Goal: Task Accomplishment & Management: Use online tool/utility

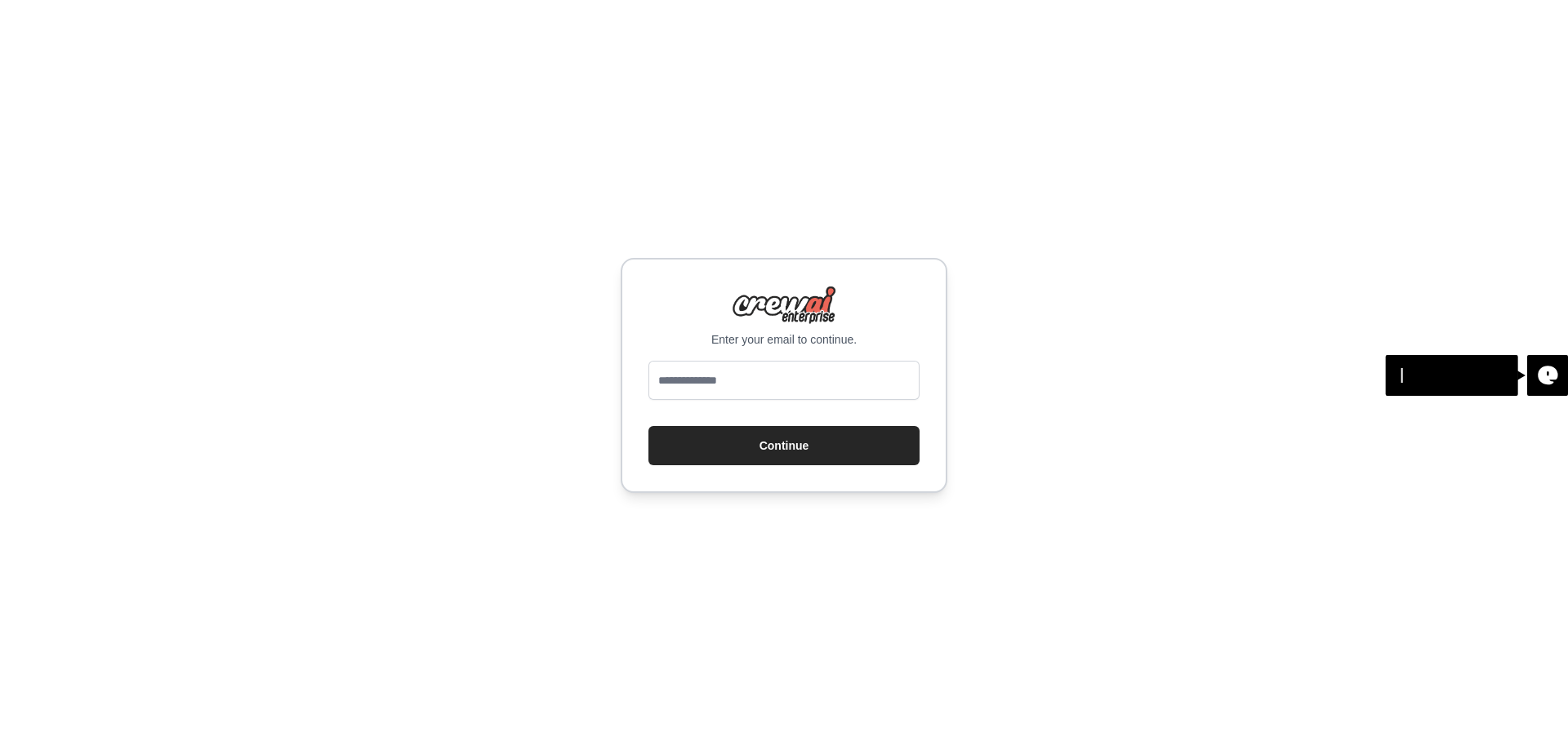
type input "**********"
click at [762, 445] on button "Continue" at bounding box center [783, 446] width 271 height 39
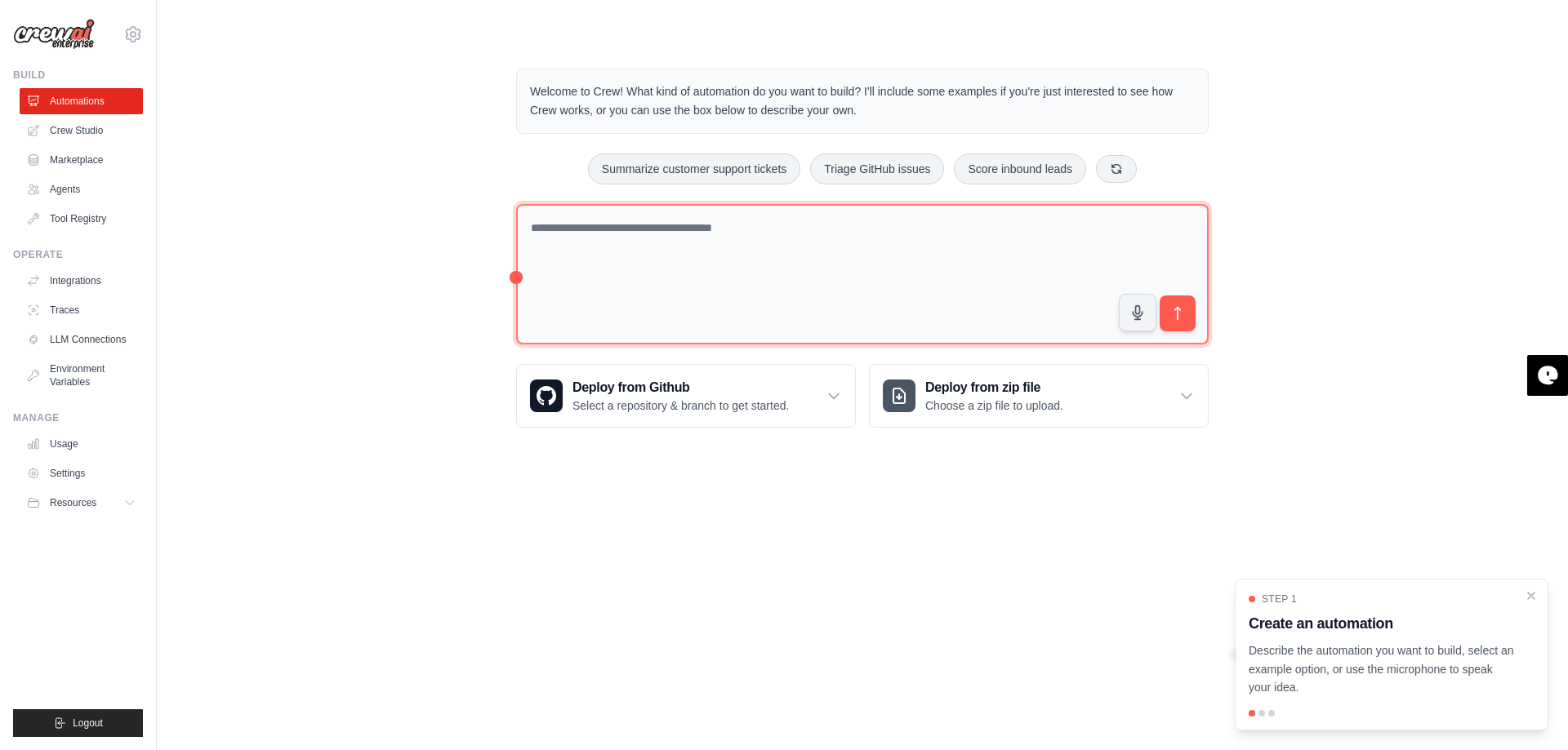
click at [626, 233] on textarea at bounding box center [862, 275] width 692 height 141
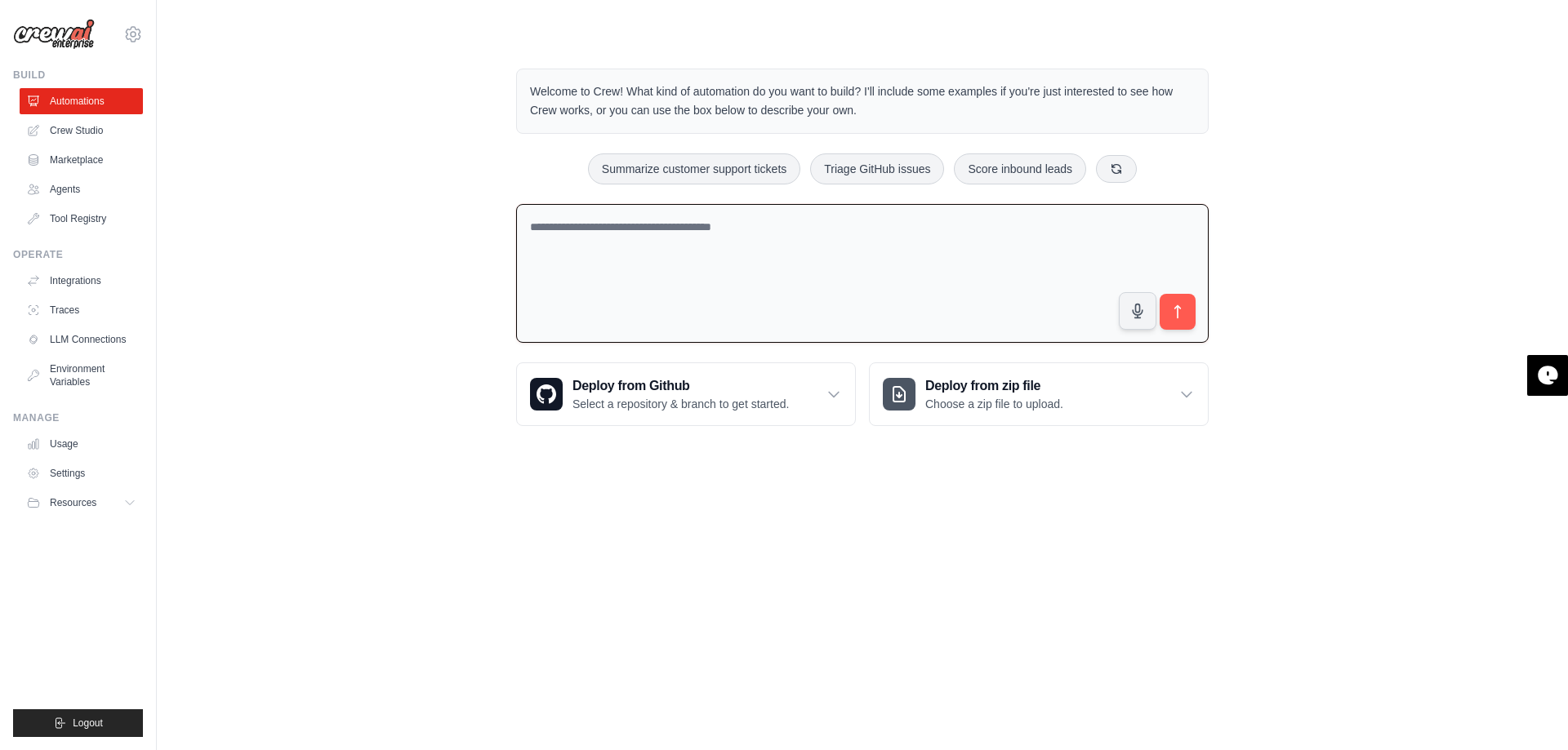
click at [614, 234] on textarea at bounding box center [862, 274] width 692 height 139
type textarea "**********"
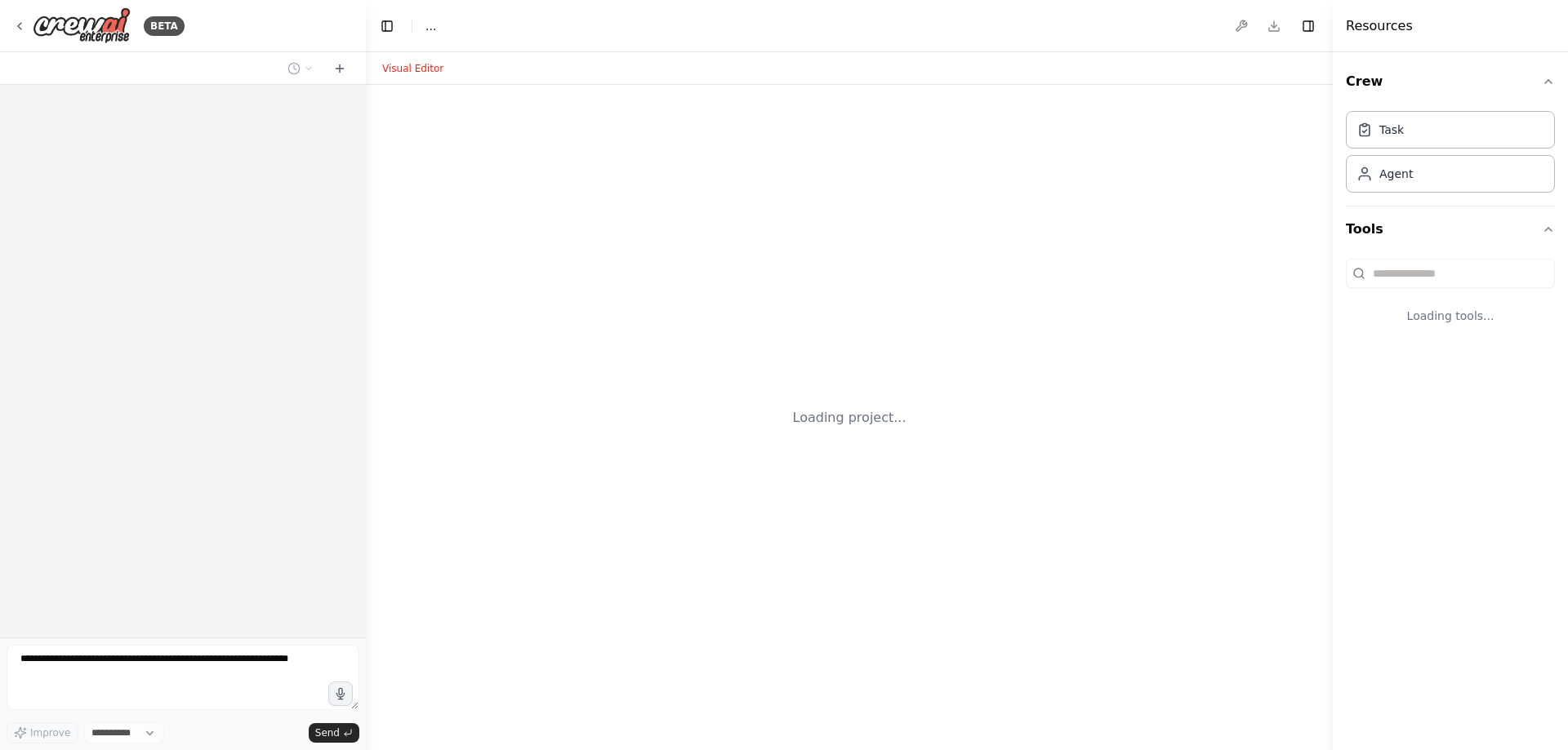
select select "****"
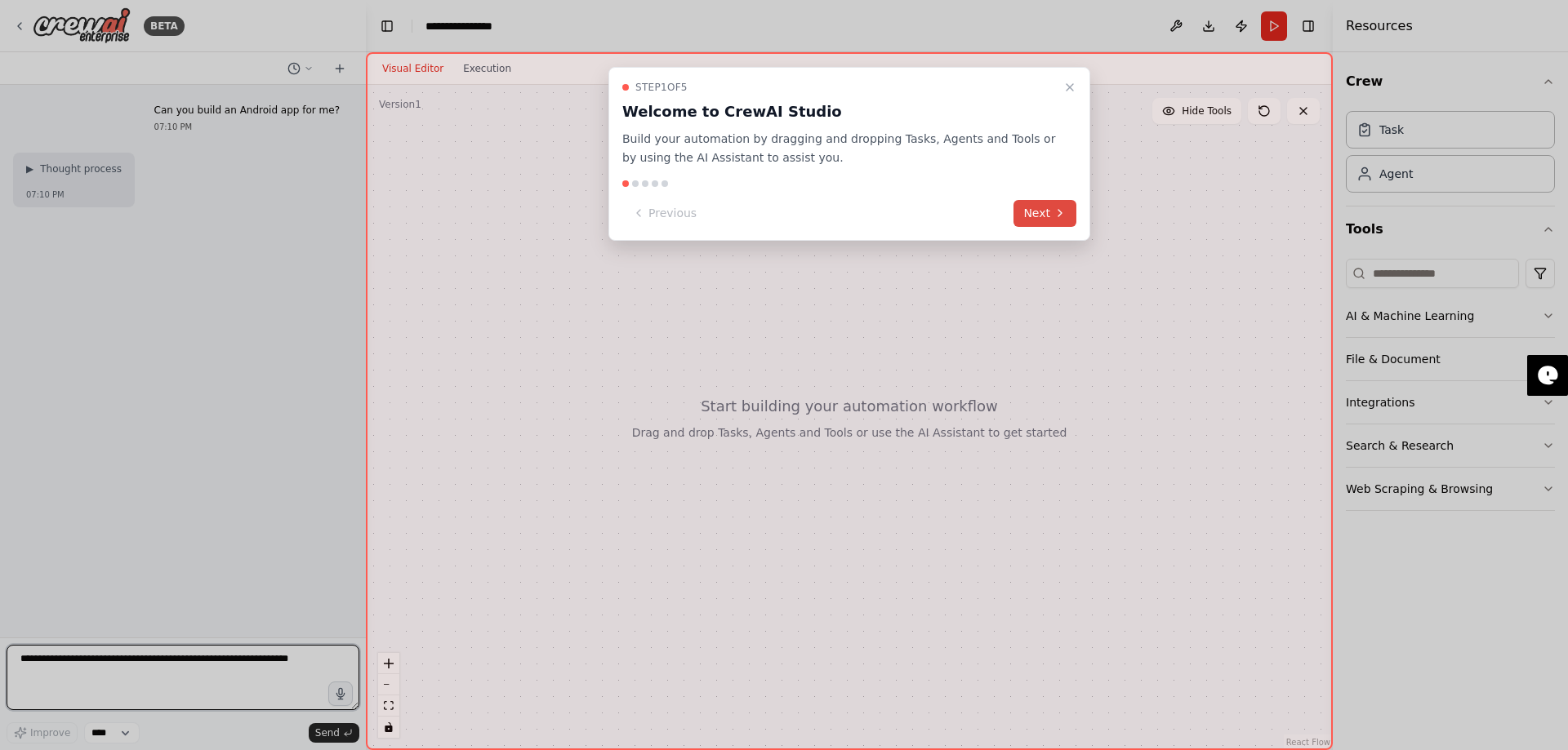
click at [1028, 212] on button "Next" at bounding box center [1045, 213] width 63 height 27
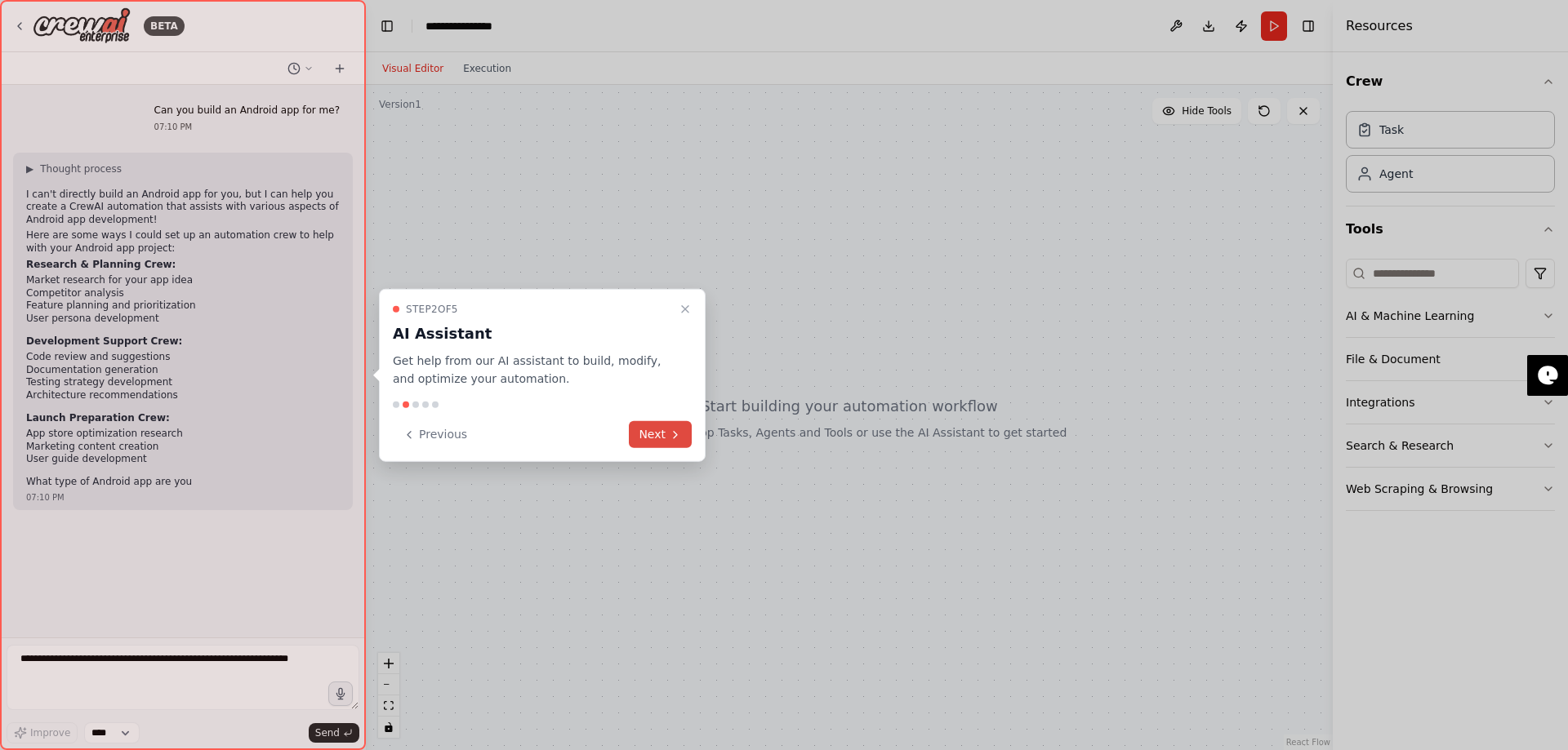
click at [671, 439] on icon at bounding box center [675, 434] width 13 height 13
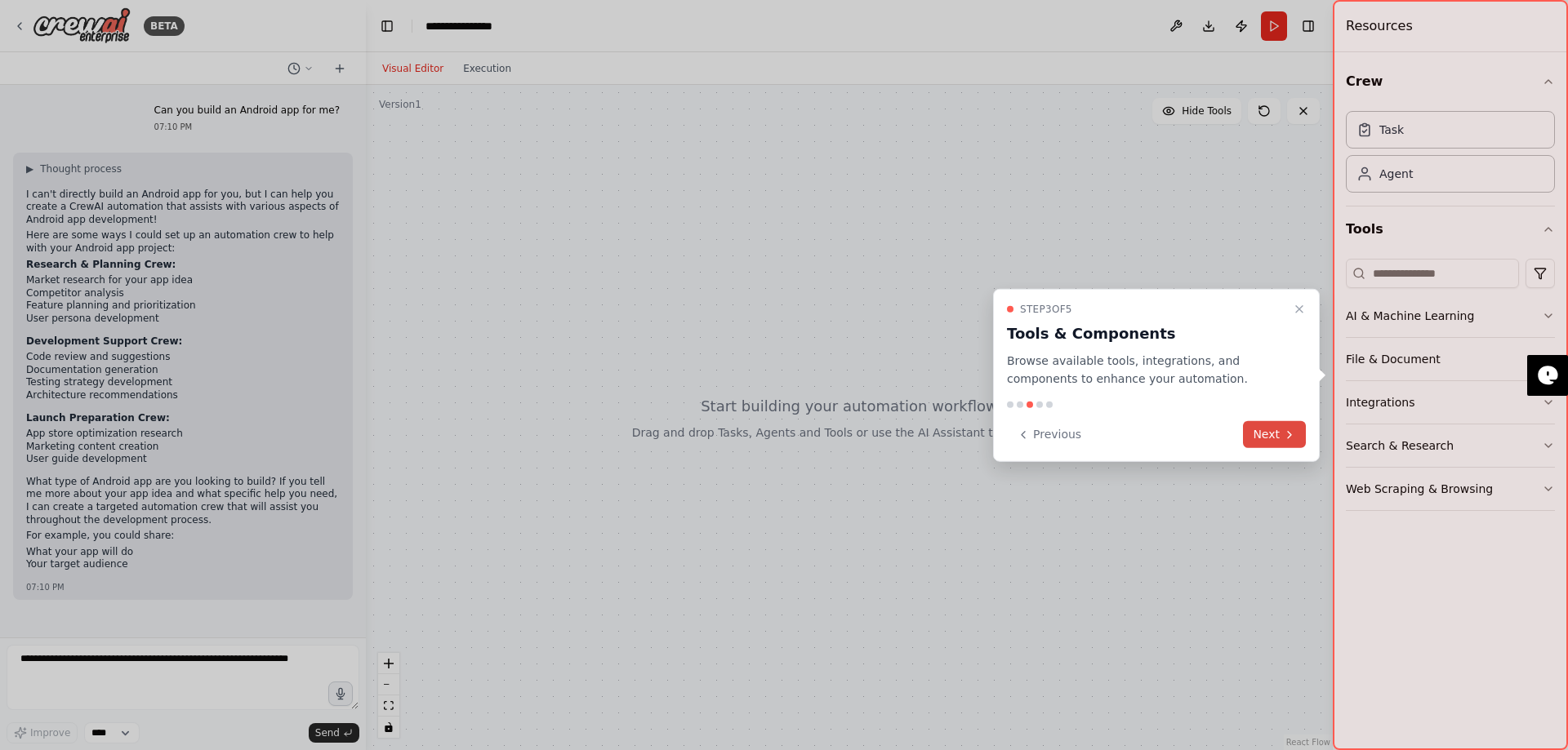
click at [1301, 438] on button "Next" at bounding box center [1274, 434] width 63 height 27
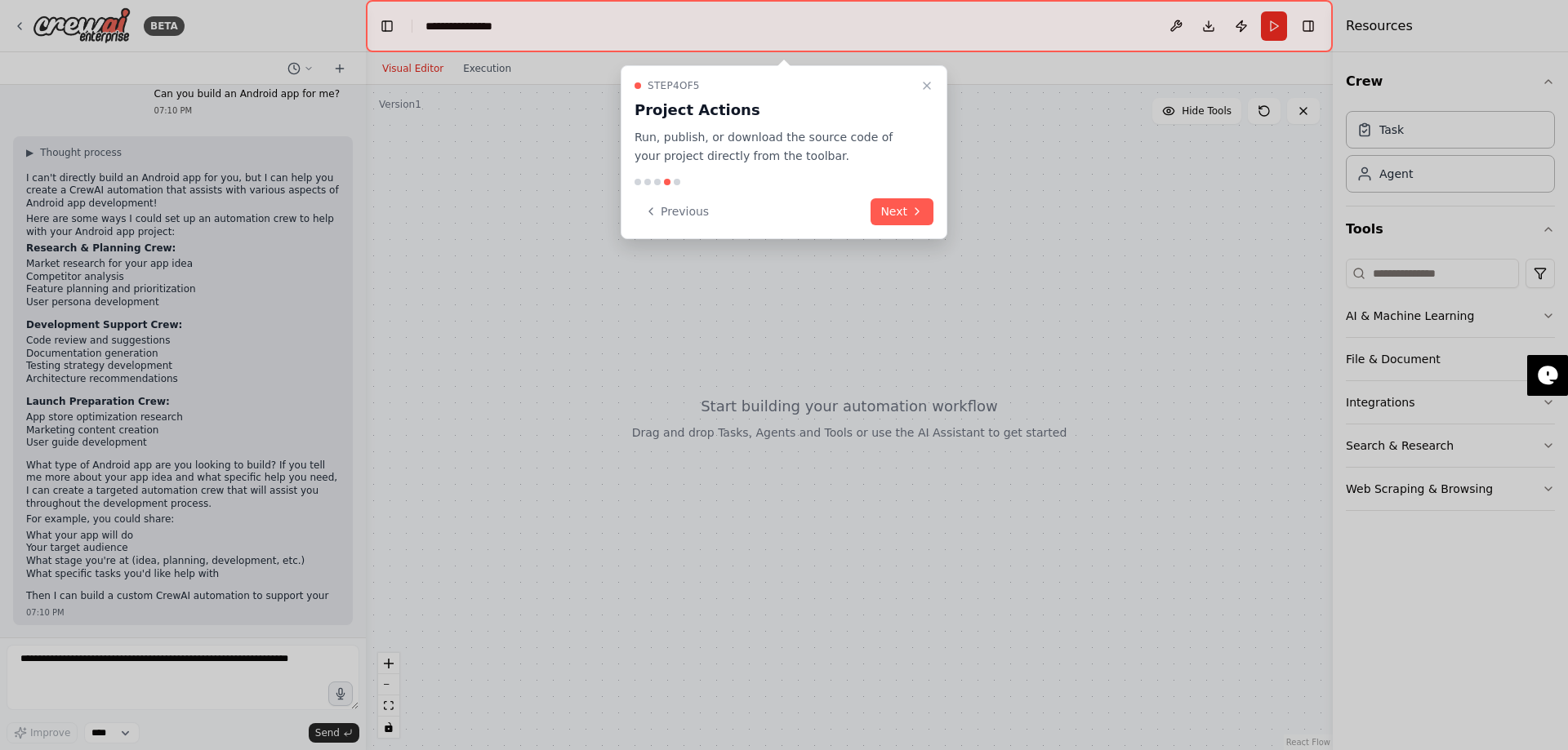
scroll to position [29, 0]
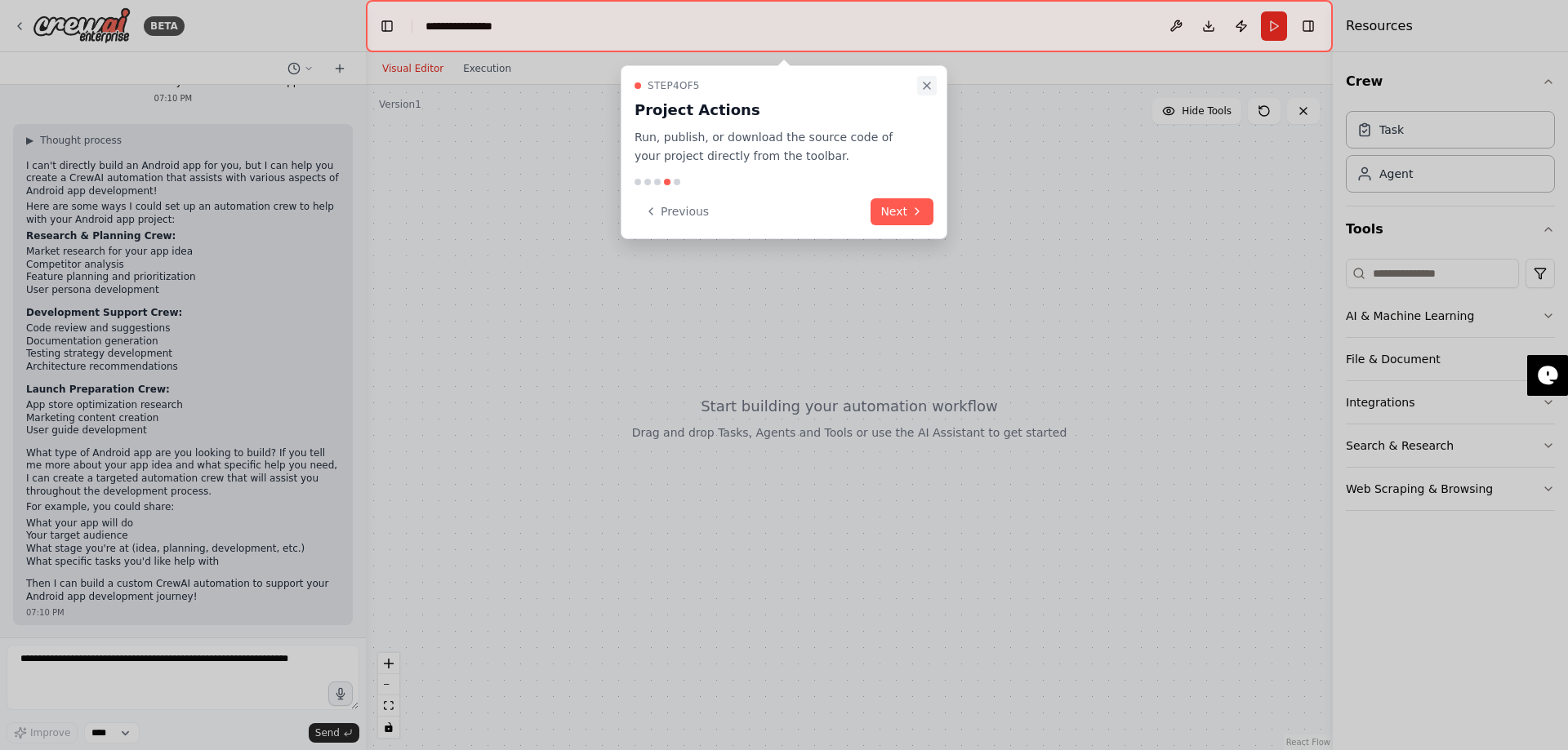
click at [926, 84] on icon "Close walkthrough" at bounding box center [927, 86] width 13 height 13
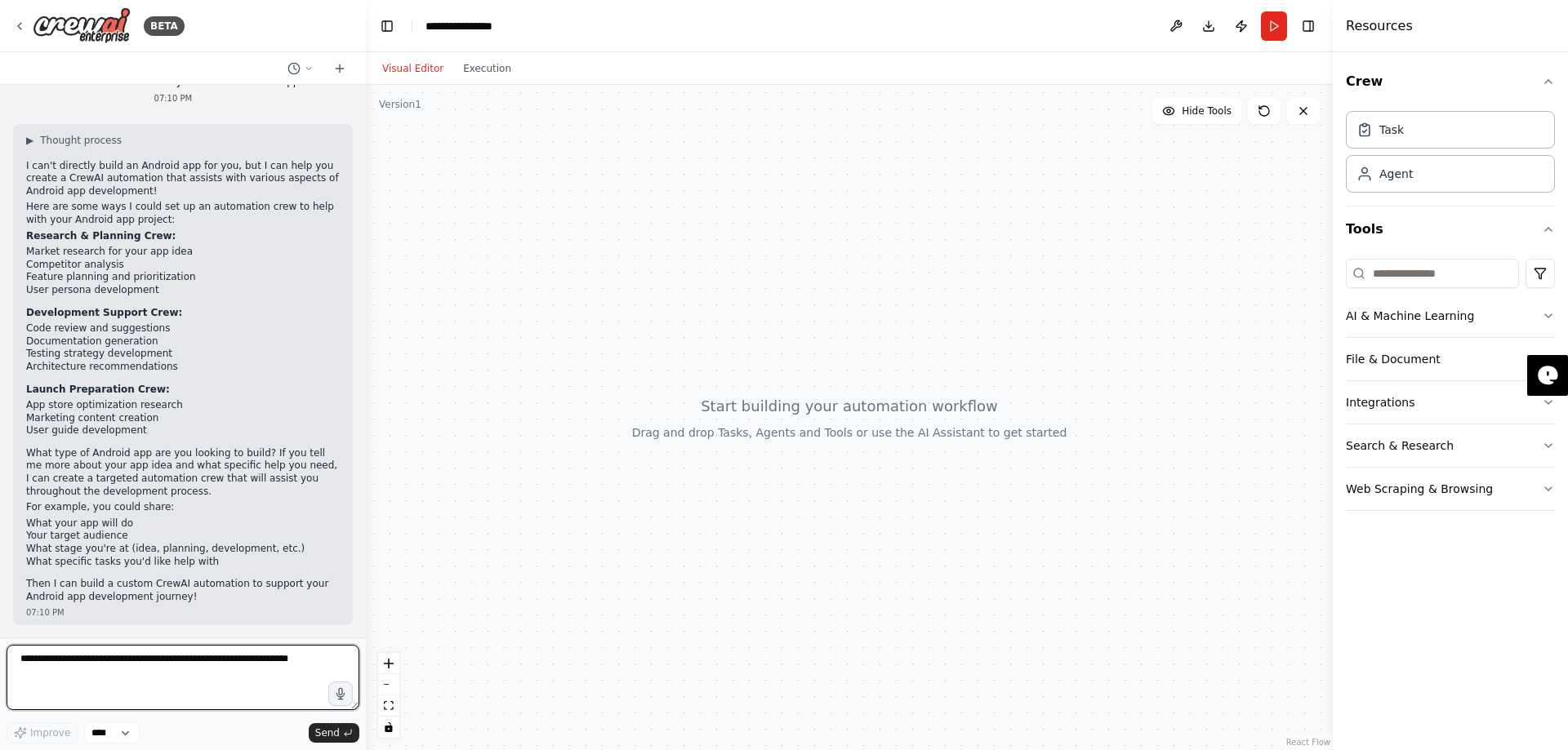
click at [76, 669] on textarea at bounding box center [183, 678] width 353 height 66
click at [1456, 317] on button "AI & Machine Learning" at bounding box center [1450, 316] width 209 height 43
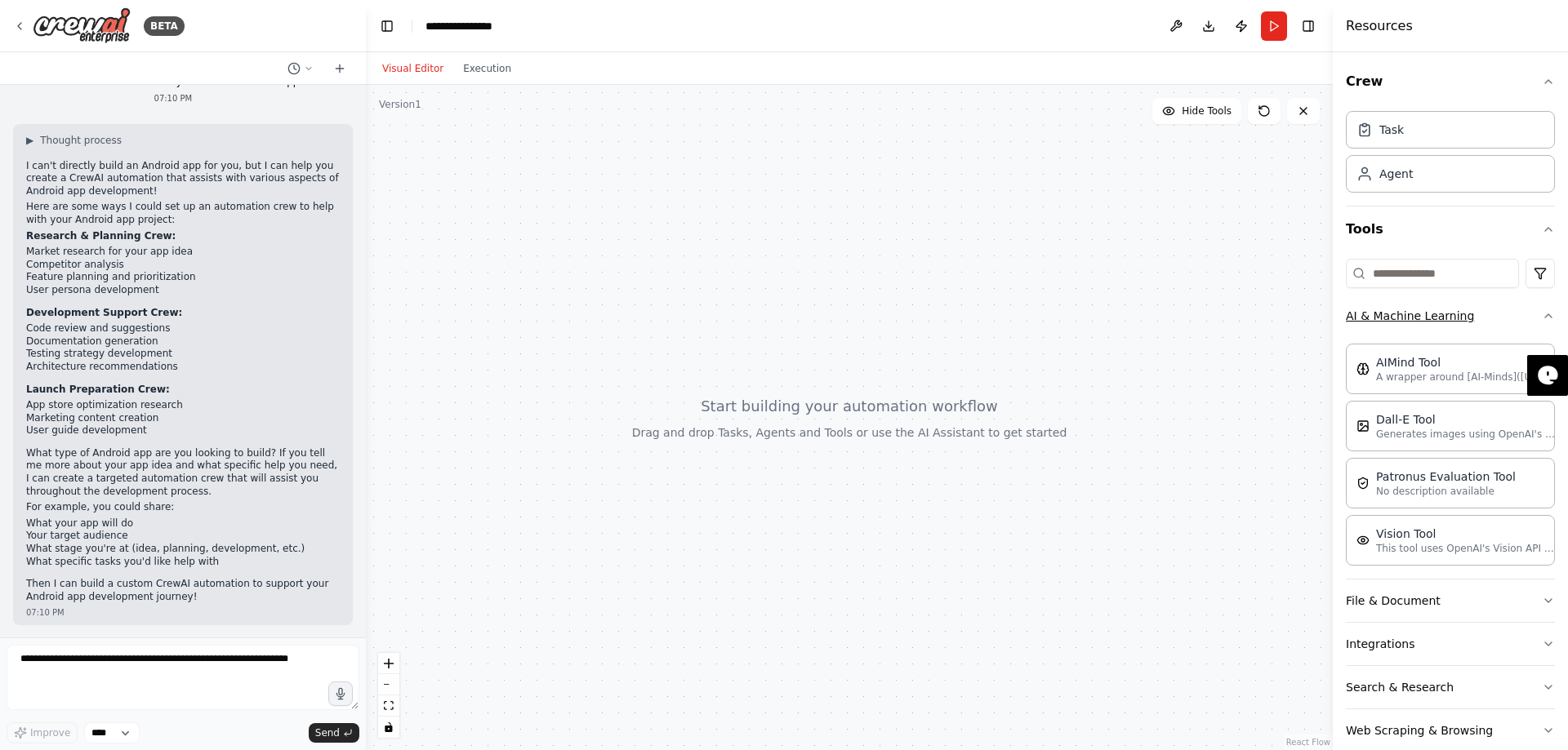
click at [1456, 317] on button "AI & Machine Learning" at bounding box center [1450, 316] width 209 height 43
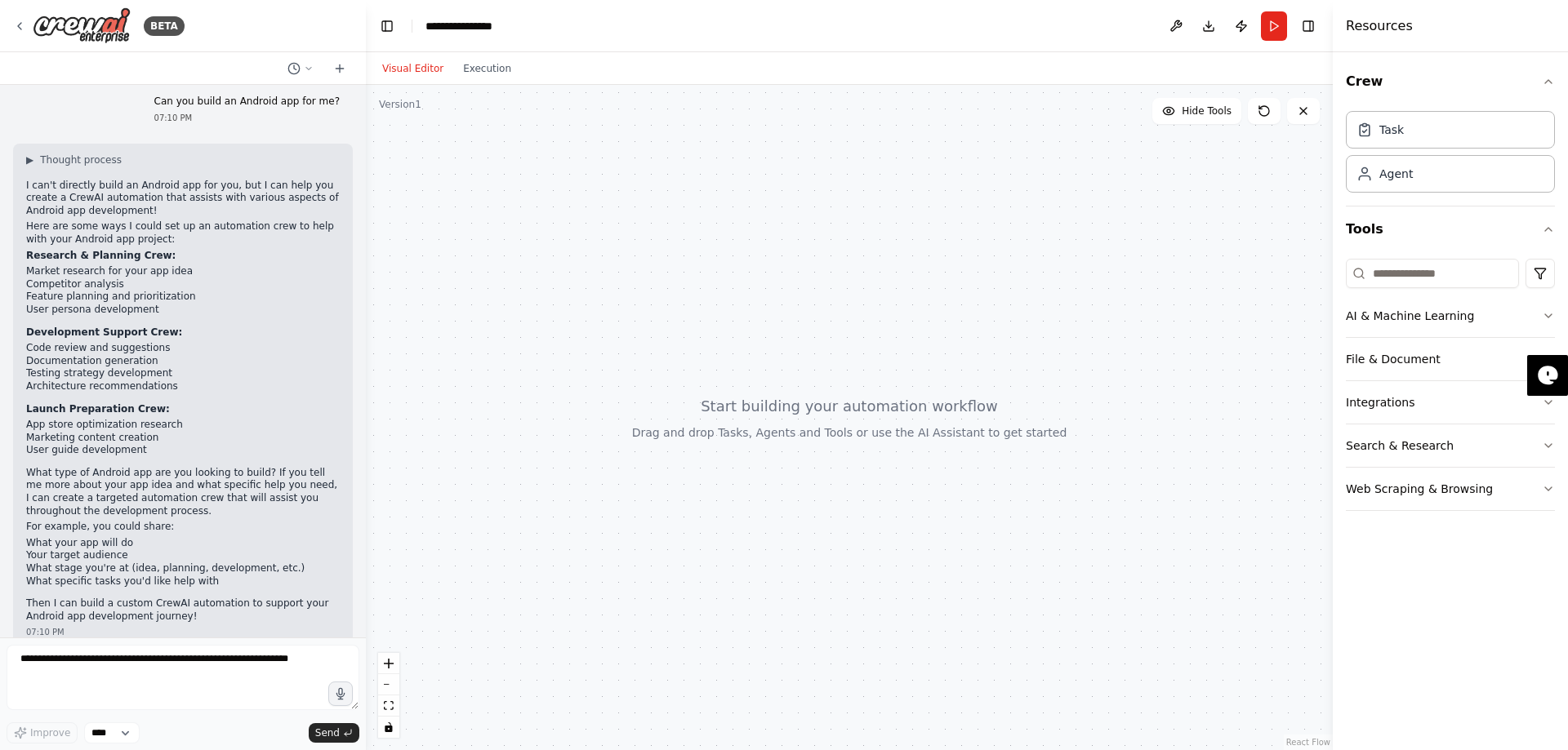
scroll to position [0, 0]
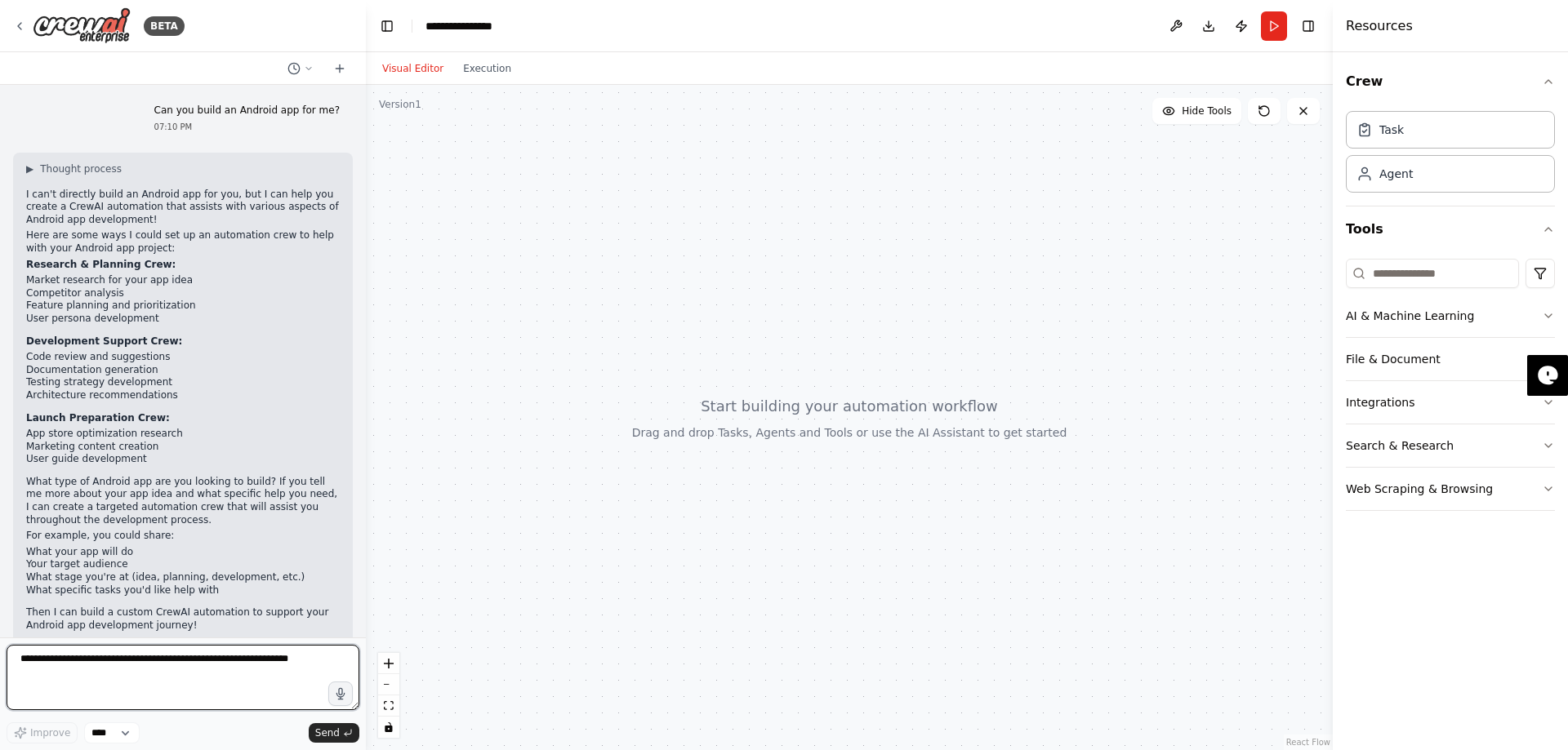
click at [107, 676] on textarea at bounding box center [183, 678] width 353 height 66
paste textarea "**********"
type textarea "**********"
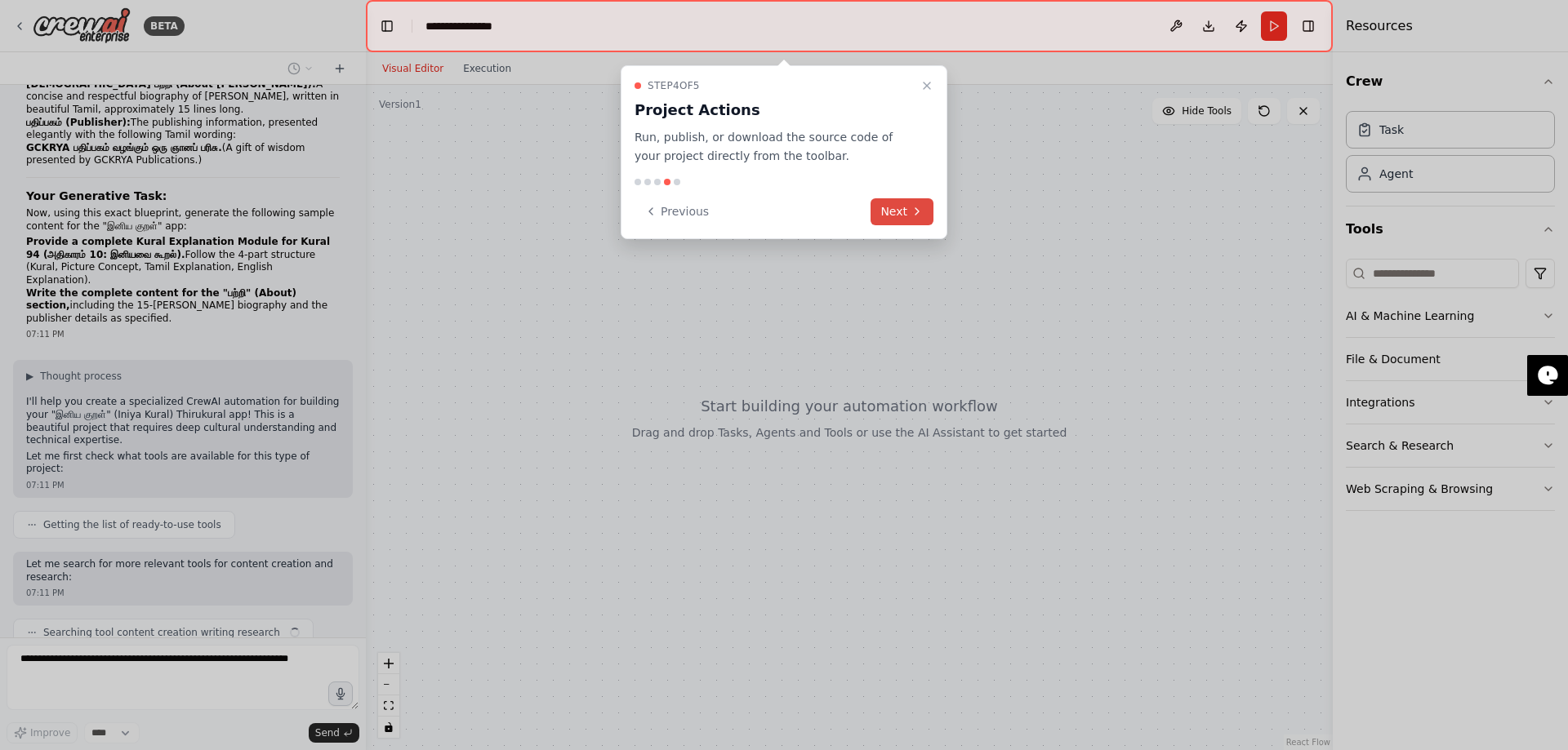
scroll to position [1466, 0]
click at [899, 216] on button "Next" at bounding box center [901, 211] width 63 height 27
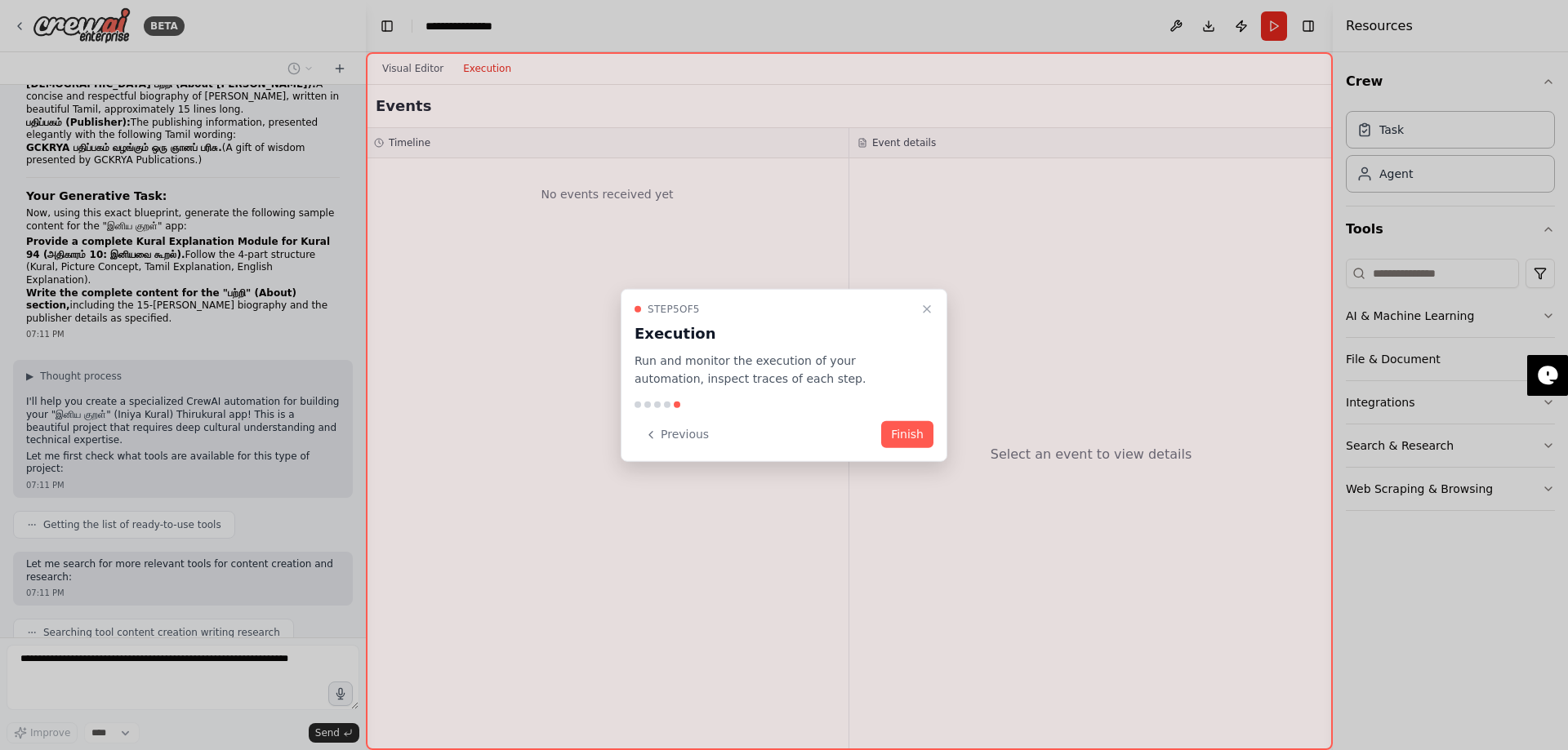
scroll to position [1507, 0]
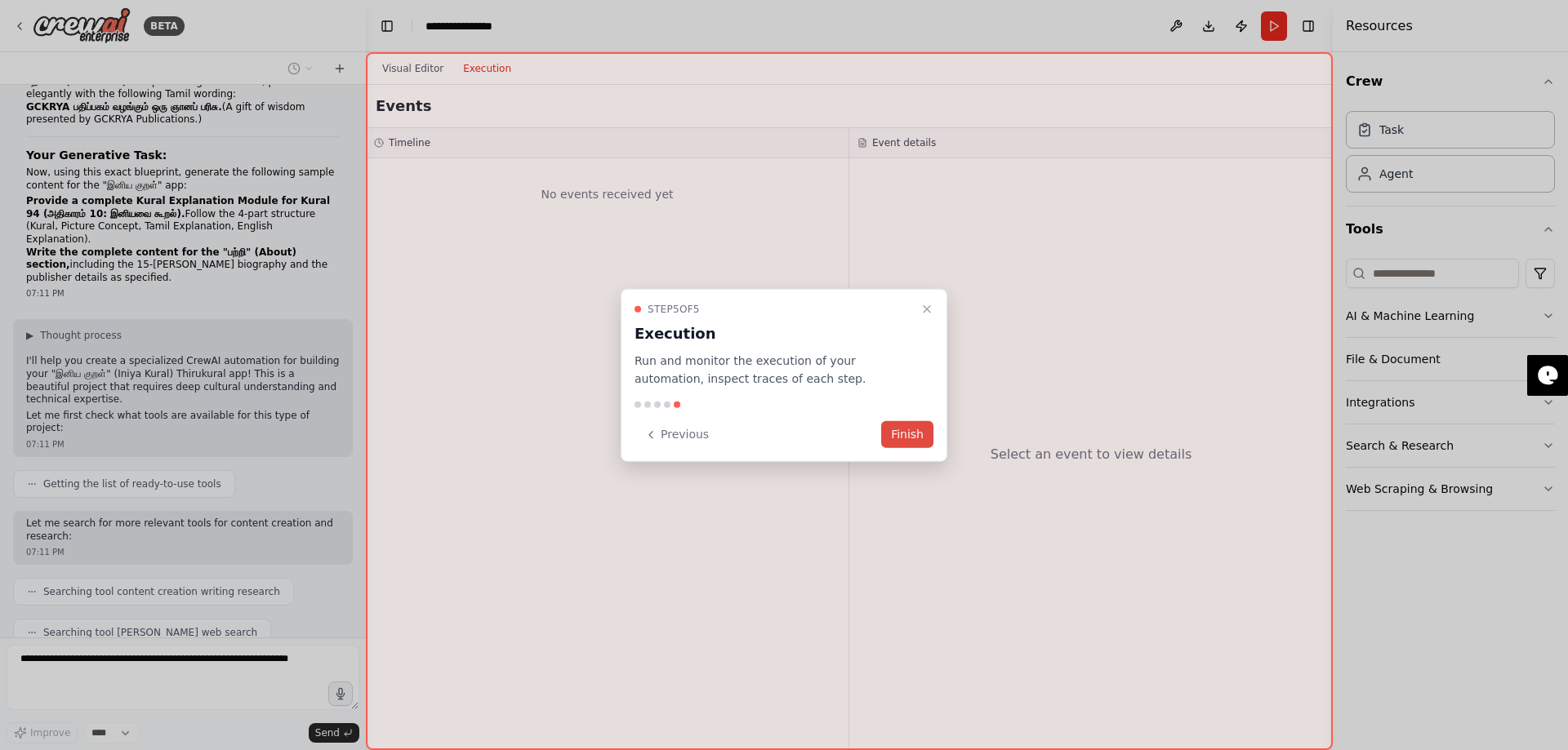
click at [907, 437] on button "Finish" at bounding box center [907, 434] width 52 height 27
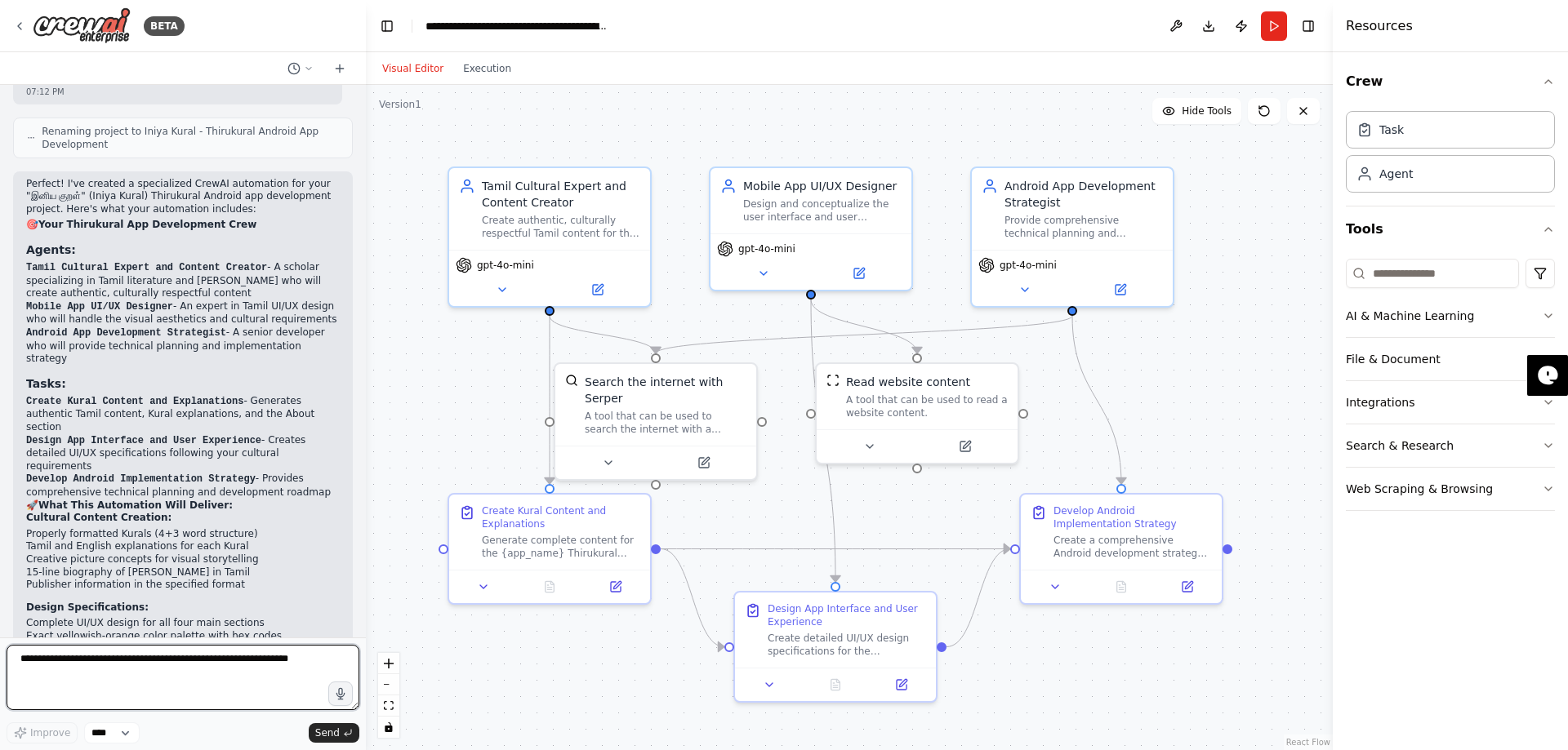
scroll to position [2772, 0]
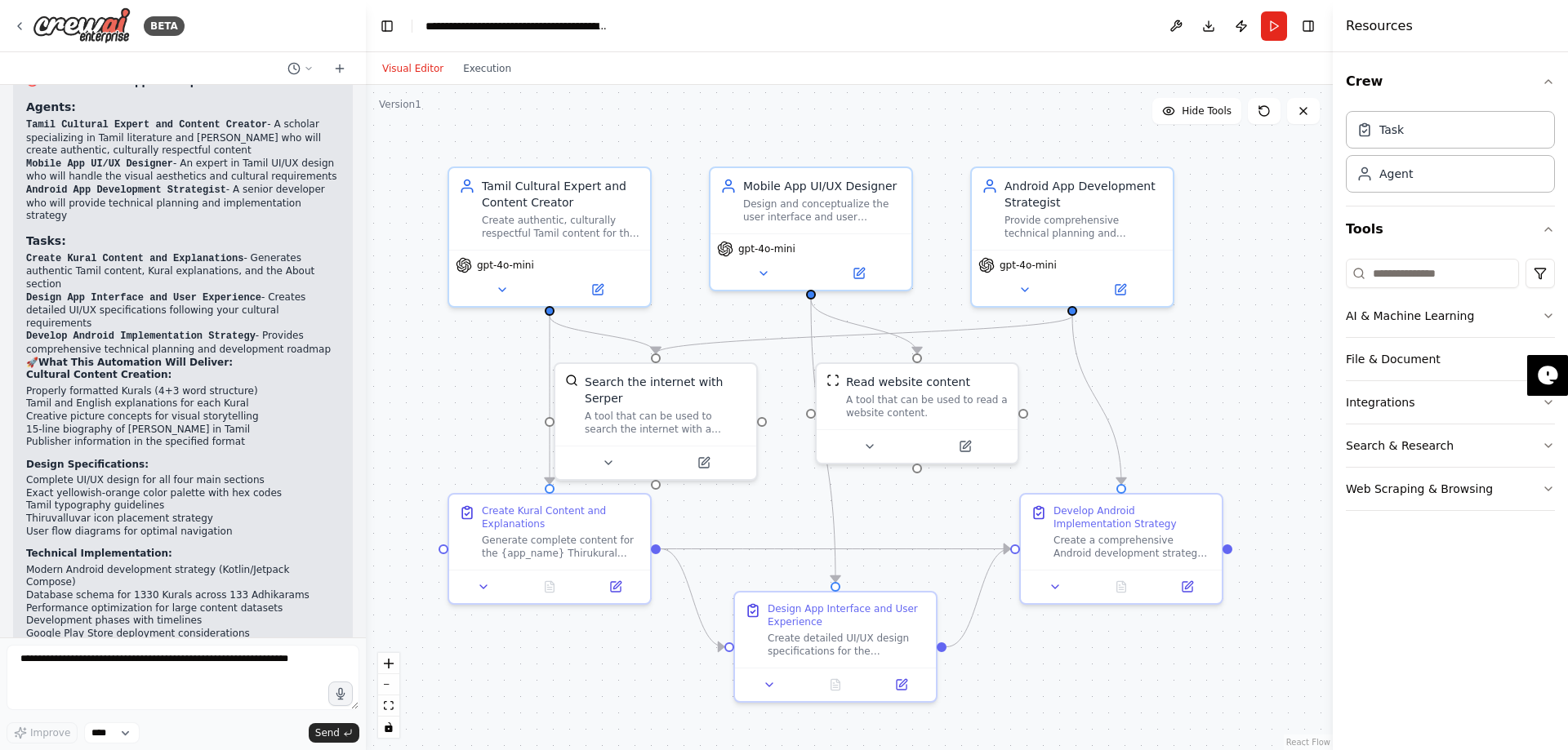
click at [912, 23] on header "**********" at bounding box center [849, 26] width 967 height 52
click at [564, 22] on div "**********" at bounding box center [517, 26] width 184 height 16
drag, startPoint x: 493, startPoint y: 24, endPoint x: 407, endPoint y: 23, distance: 86.0
click at [407, 24] on header "**********" at bounding box center [849, 26] width 967 height 52
click at [713, 31] on header "**********" at bounding box center [849, 26] width 967 height 52
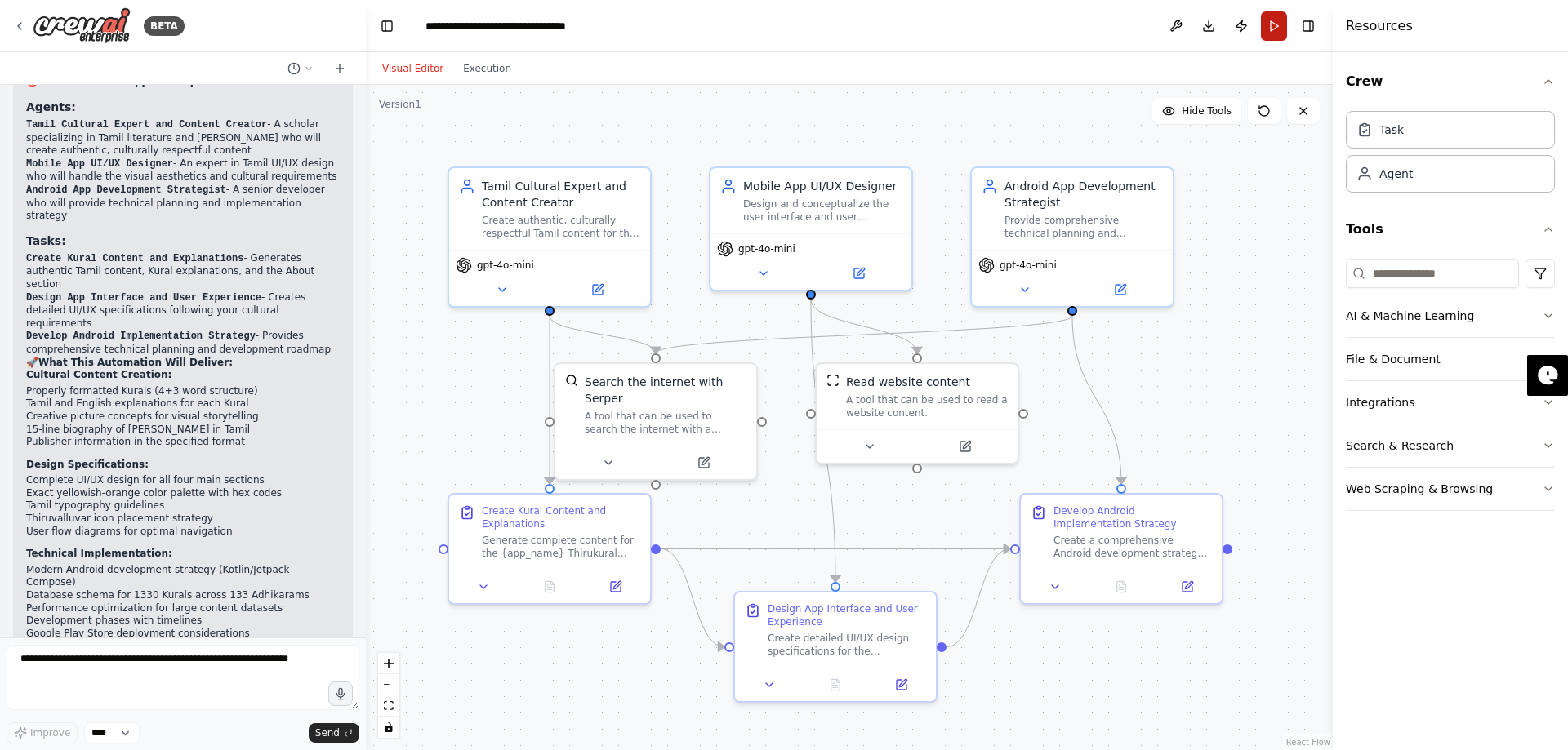
click at [1274, 30] on button "Run" at bounding box center [1274, 26] width 26 height 30
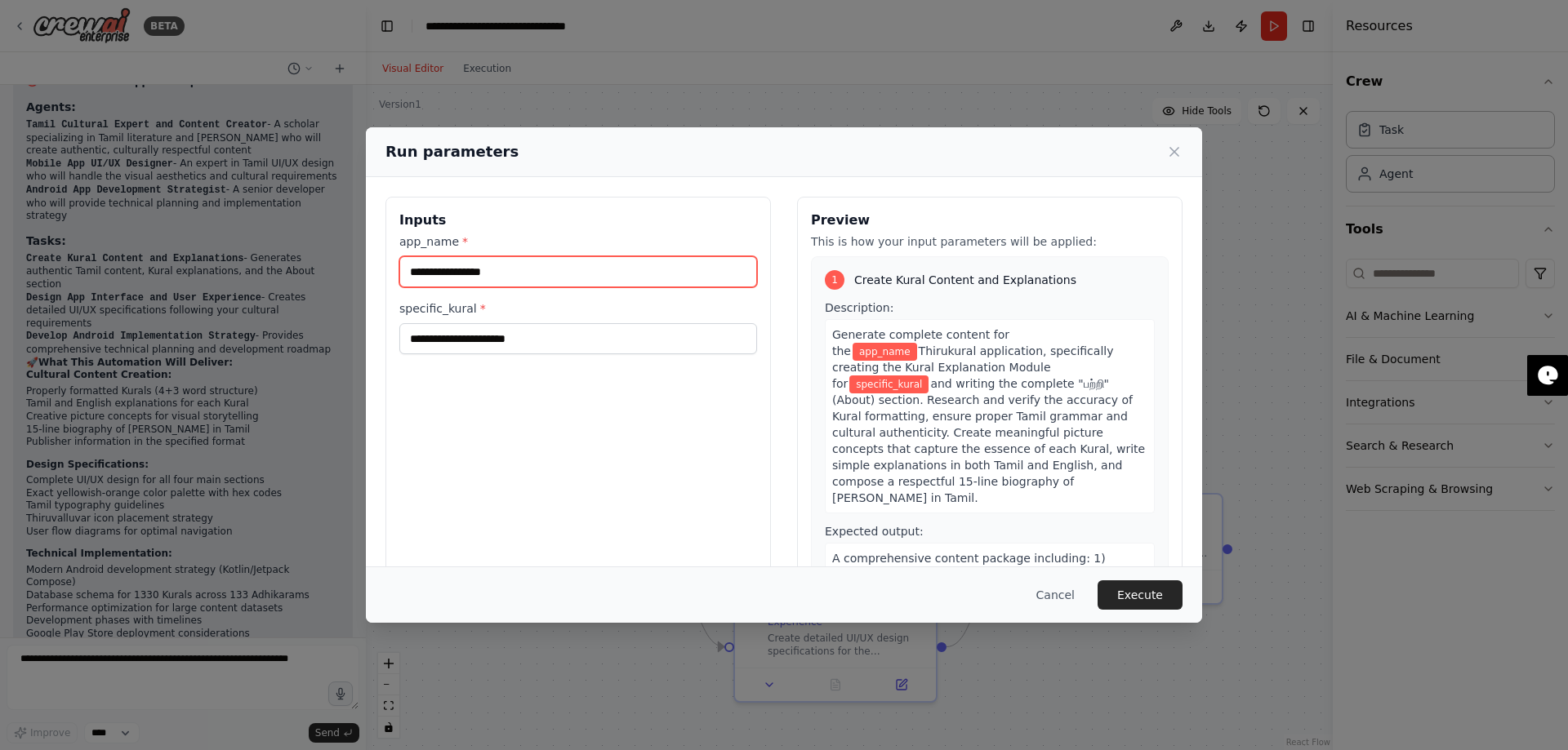
click at [563, 276] on input "app_name *" at bounding box center [578, 272] width 358 height 31
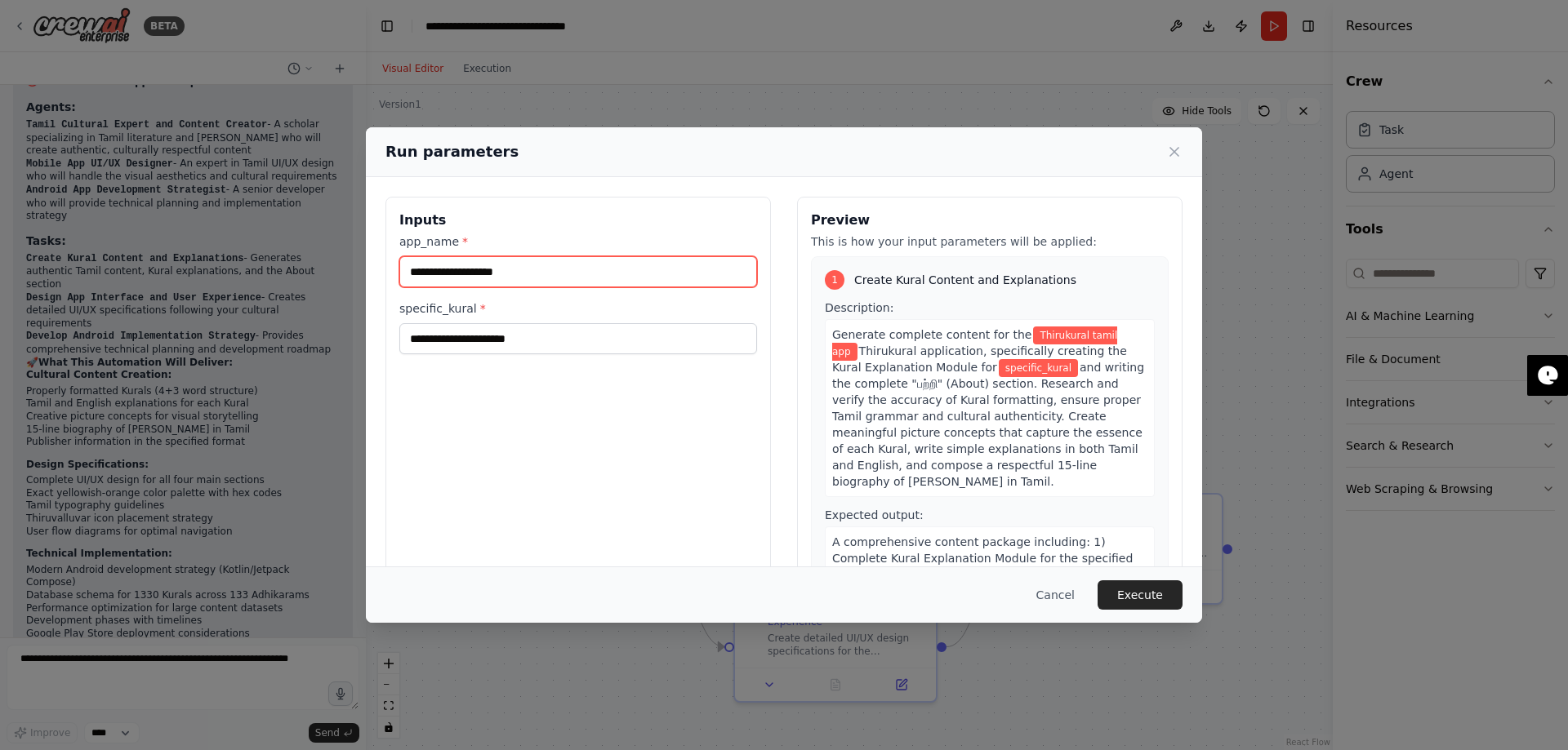
type input "**********"
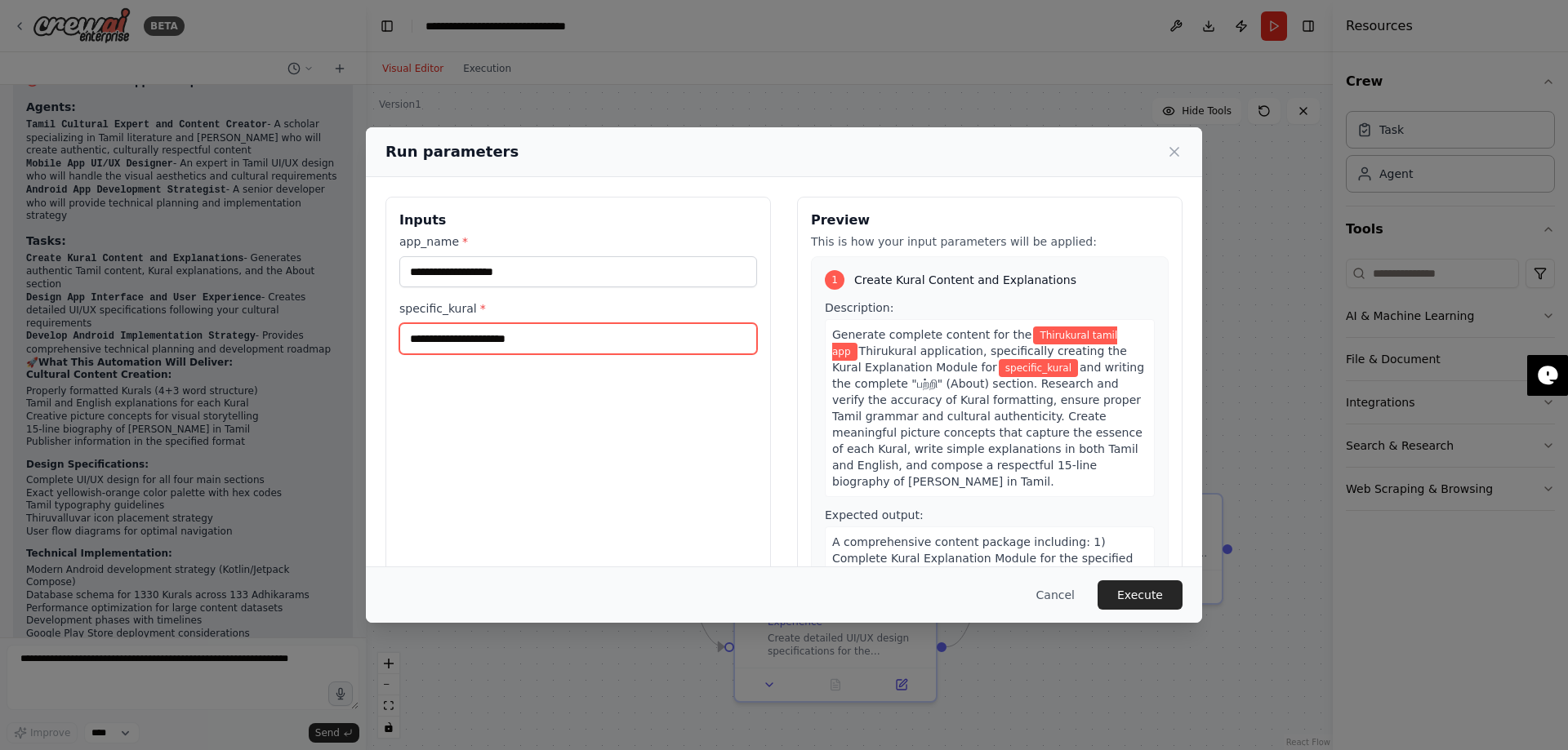
click at [465, 337] on input "specific_kural *" at bounding box center [578, 339] width 358 height 31
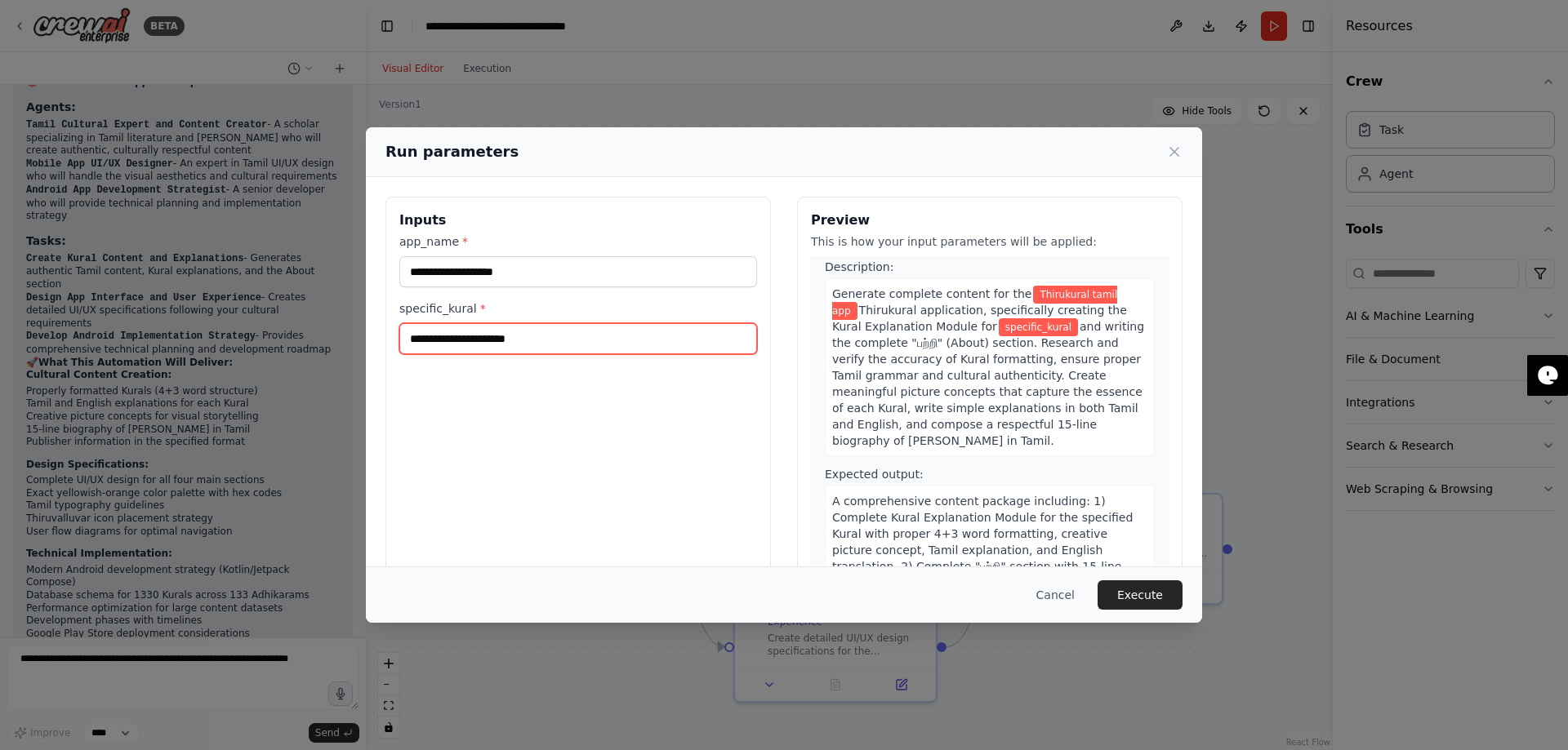
scroll to position [0, 0]
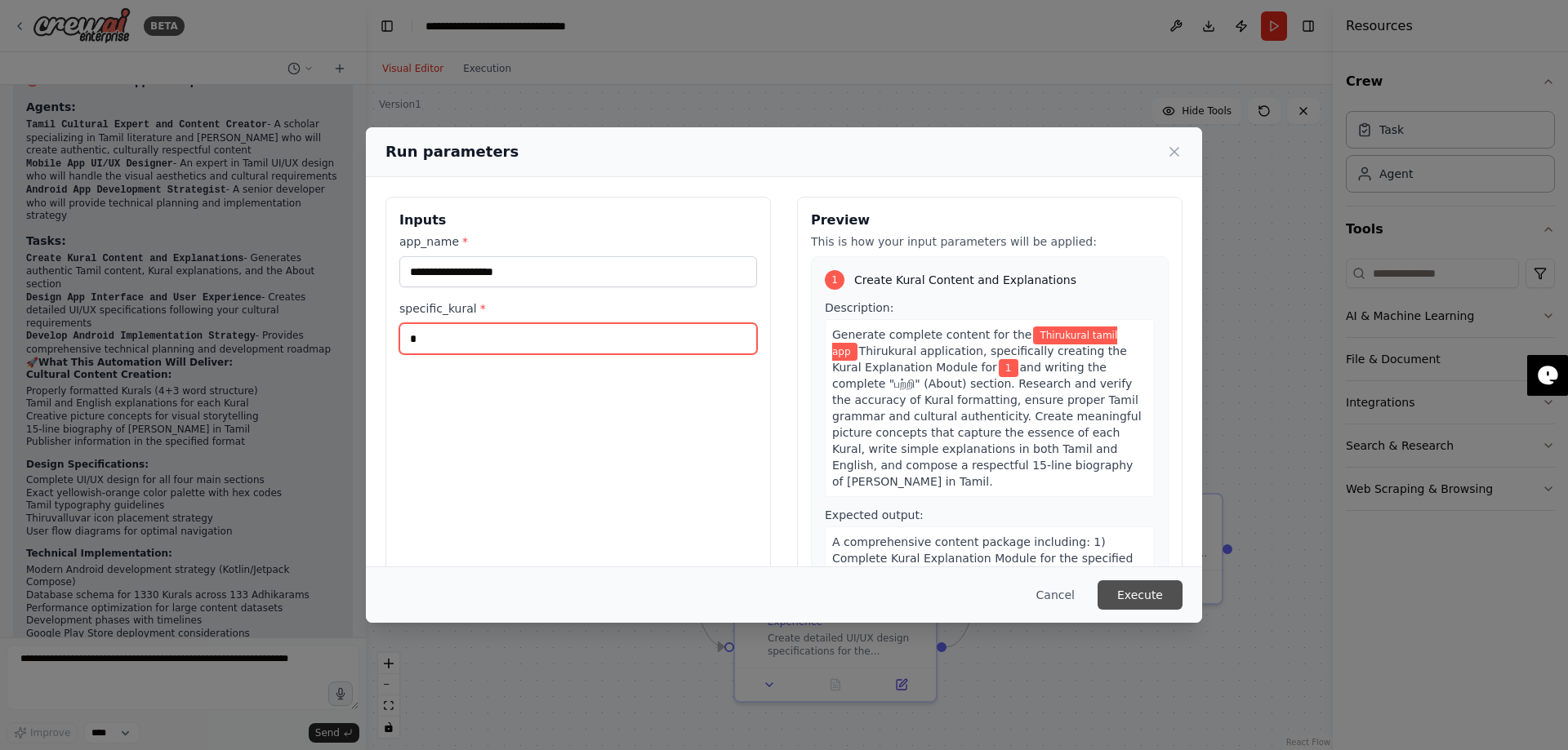
type input "*"
click at [1149, 588] on button "Execute" at bounding box center [1140, 595] width 85 height 30
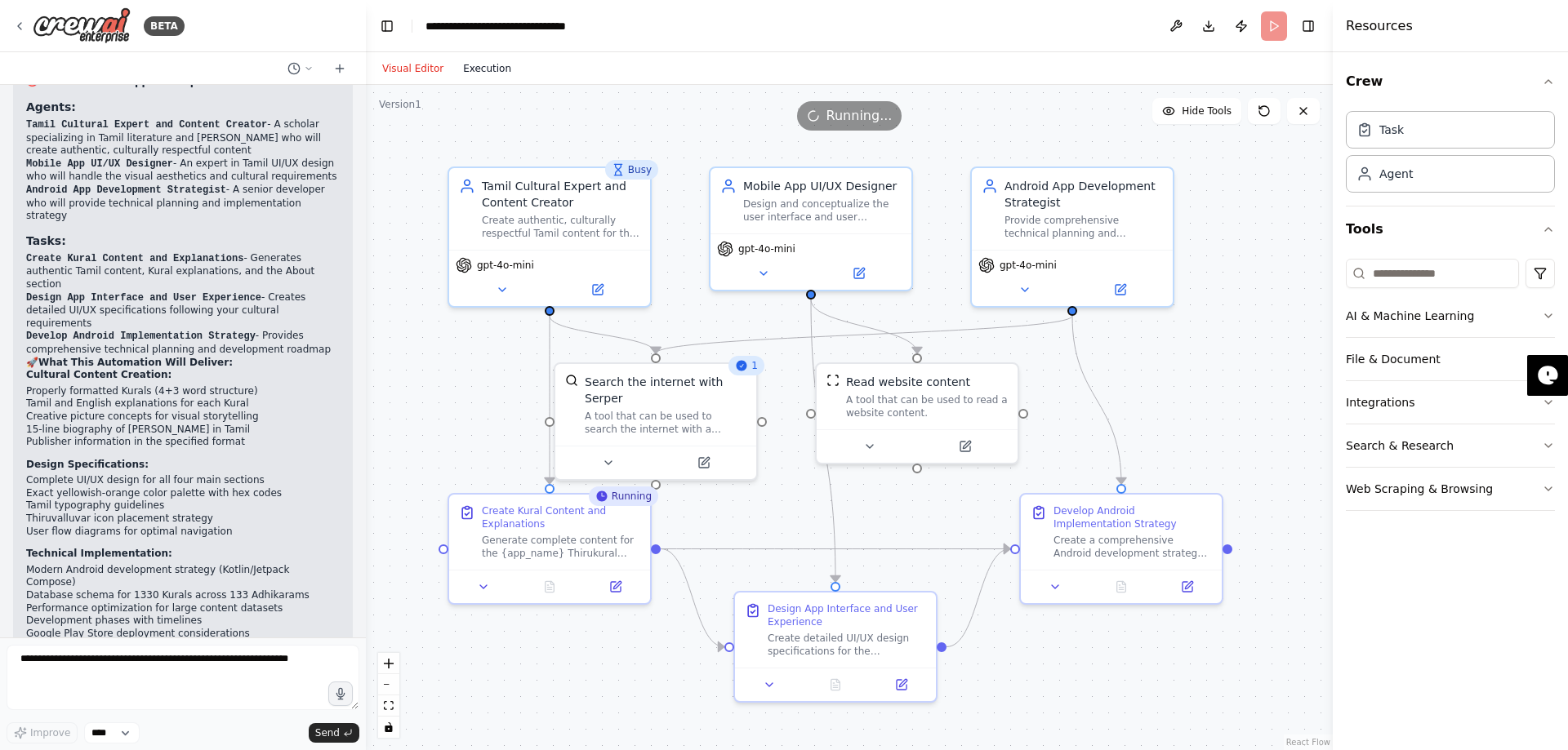
click at [462, 67] on button "Execution" at bounding box center [487, 69] width 68 height 20
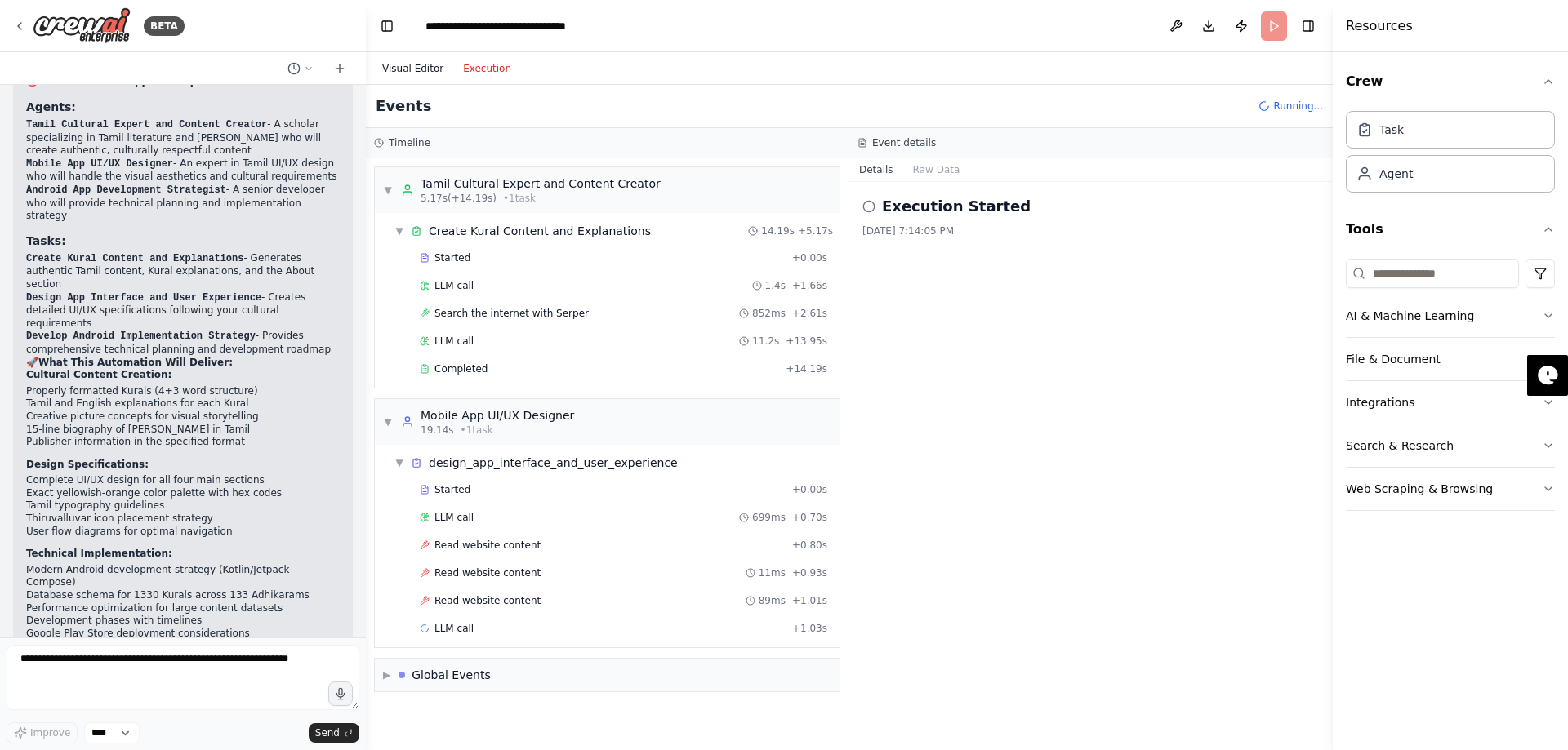
click at [405, 70] on button "Visual Editor" at bounding box center [413, 69] width 81 height 20
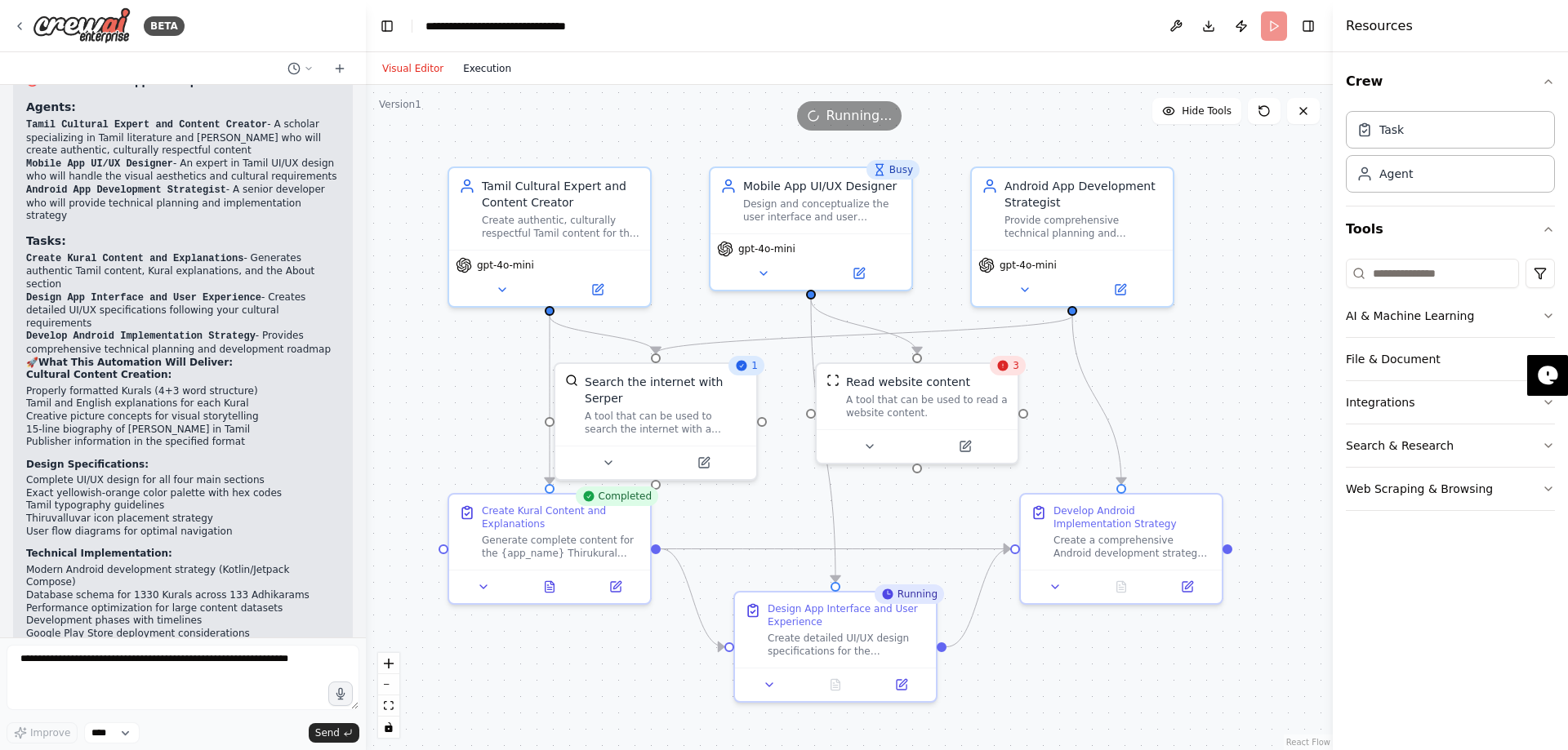
click at [476, 69] on button "Execution" at bounding box center [487, 69] width 68 height 20
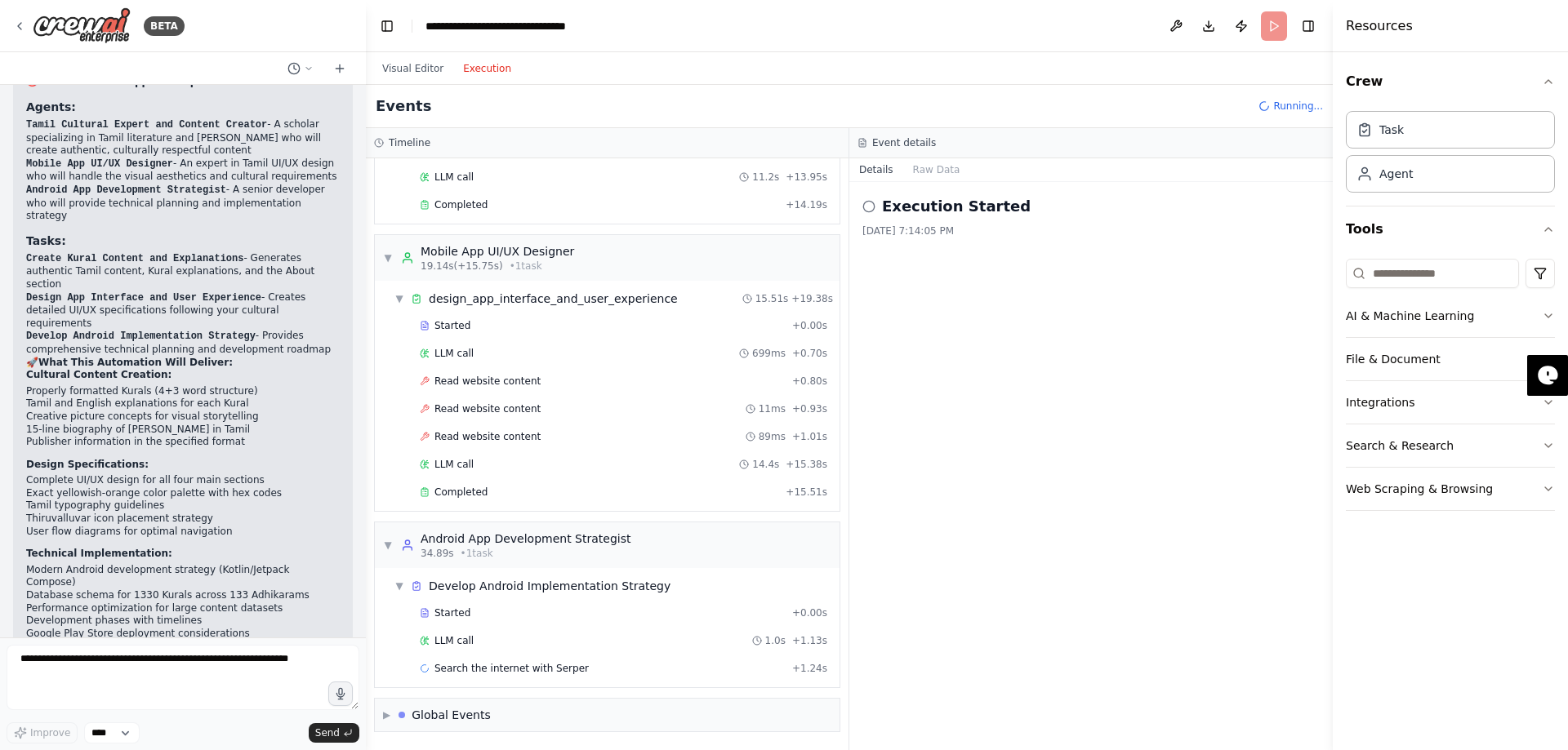
scroll to position [192, 0]
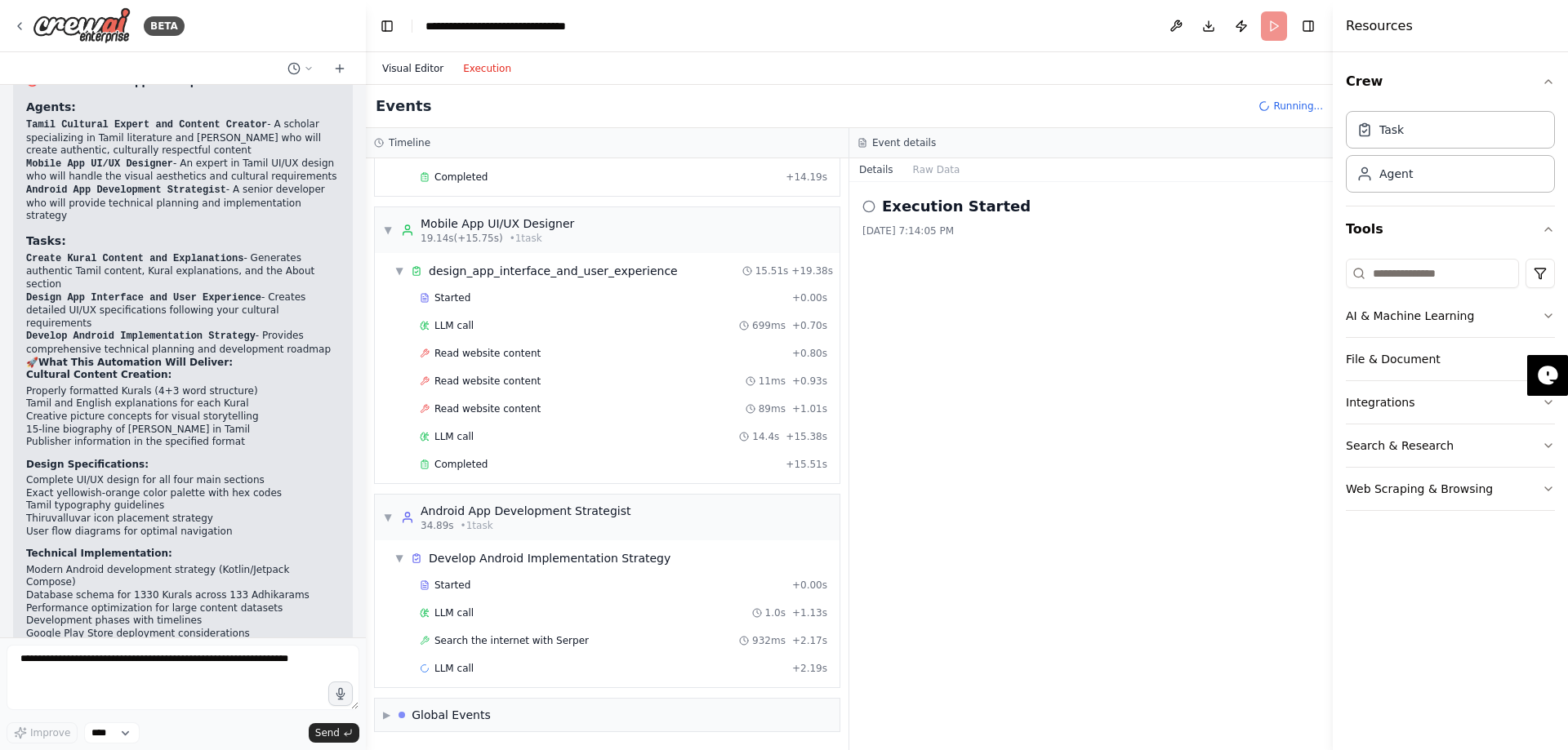
click at [406, 70] on button "Visual Editor" at bounding box center [413, 69] width 81 height 20
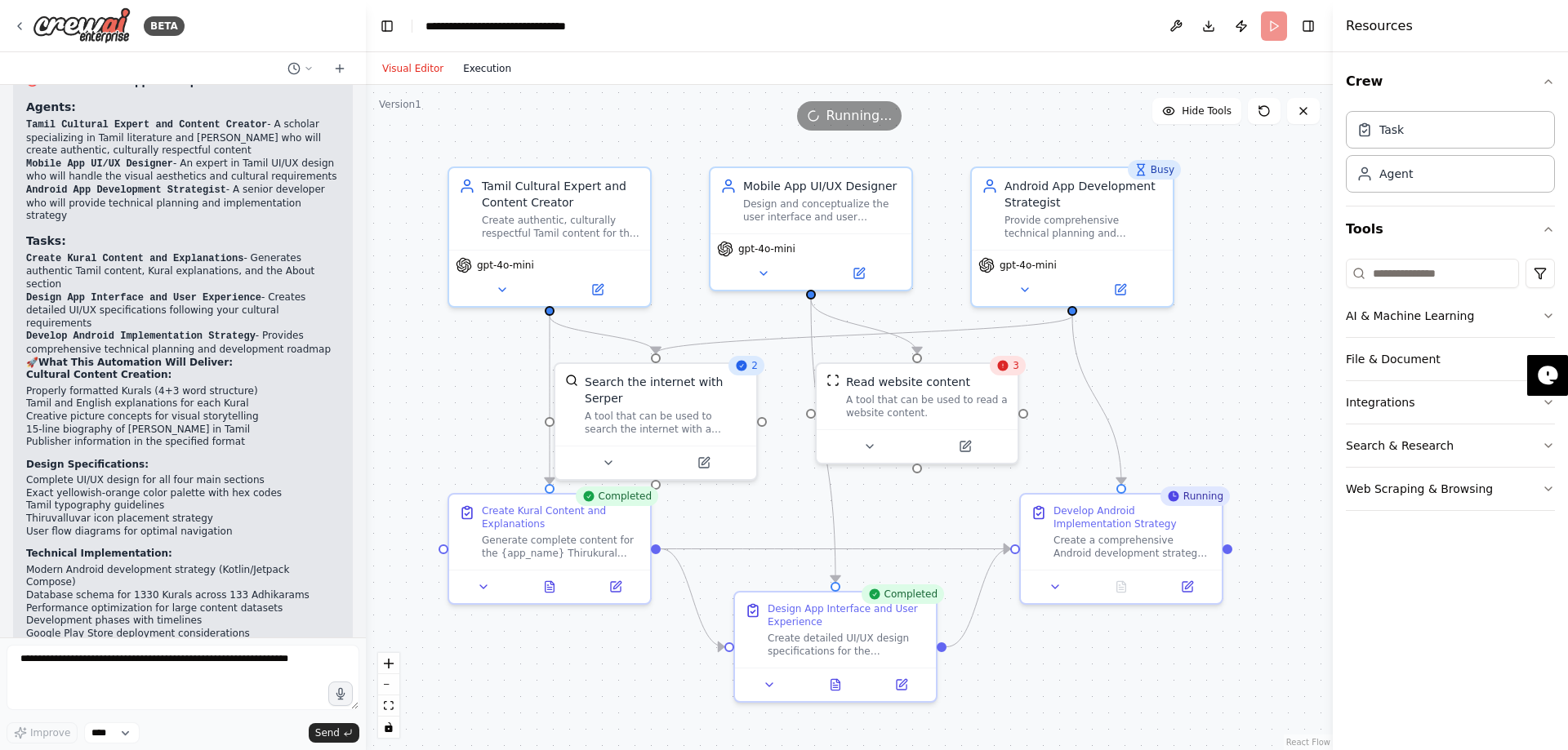
click at [465, 65] on button "Execution" at bounding box center [487, 69] width 68 height 20
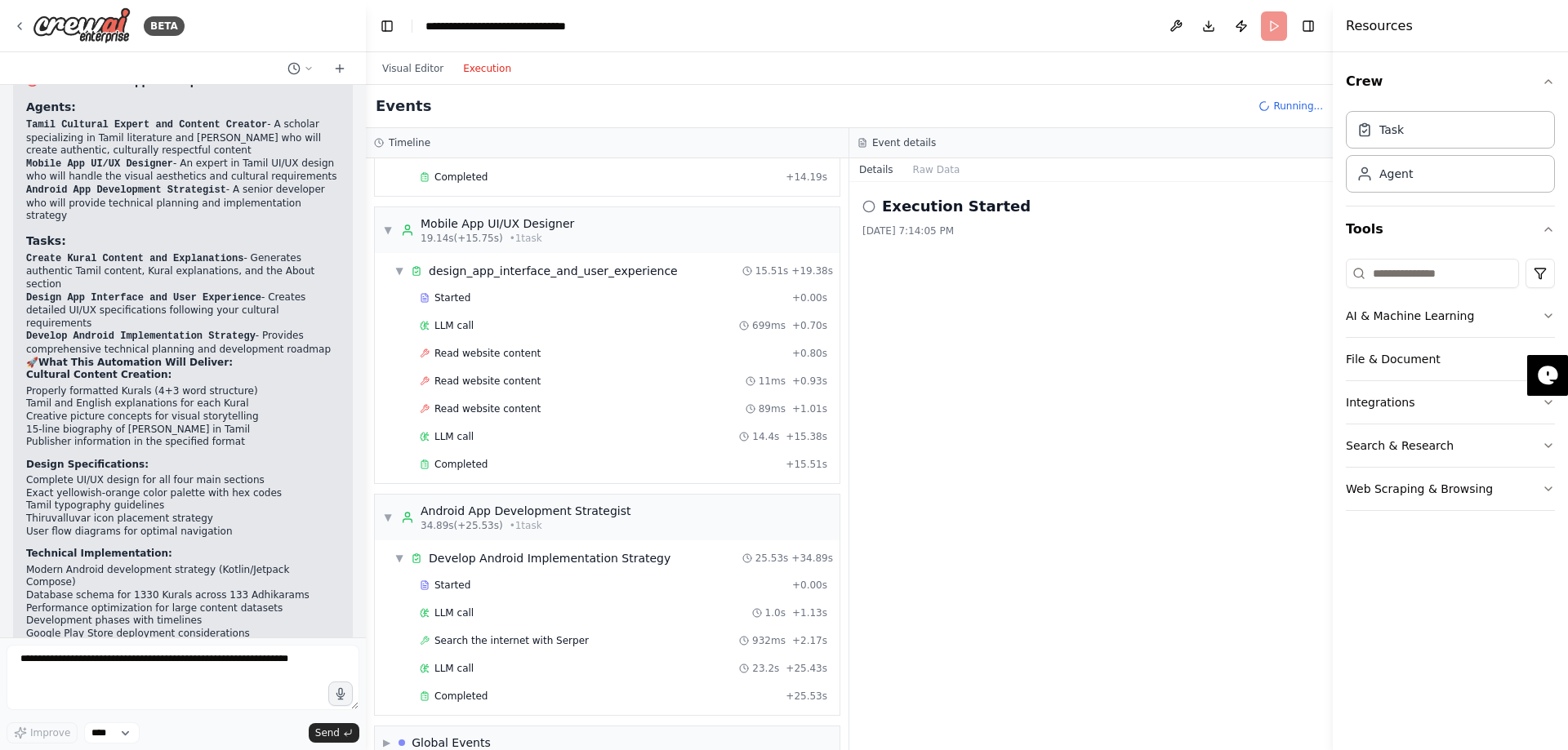
scroll to position [220, 0]
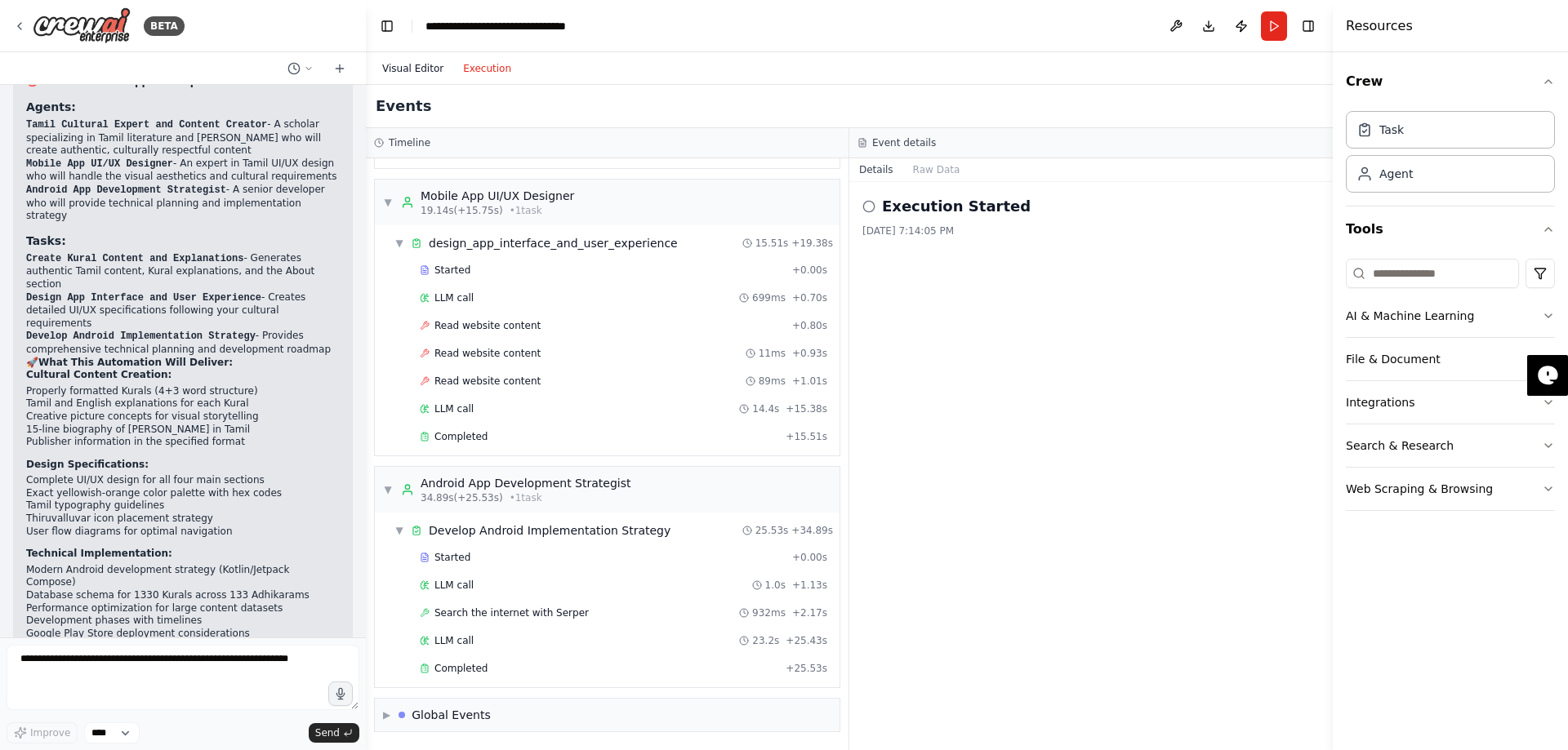
click at [394, 73] on button "Visual Editor" at bounding box center [413, 69] width 81 height 20
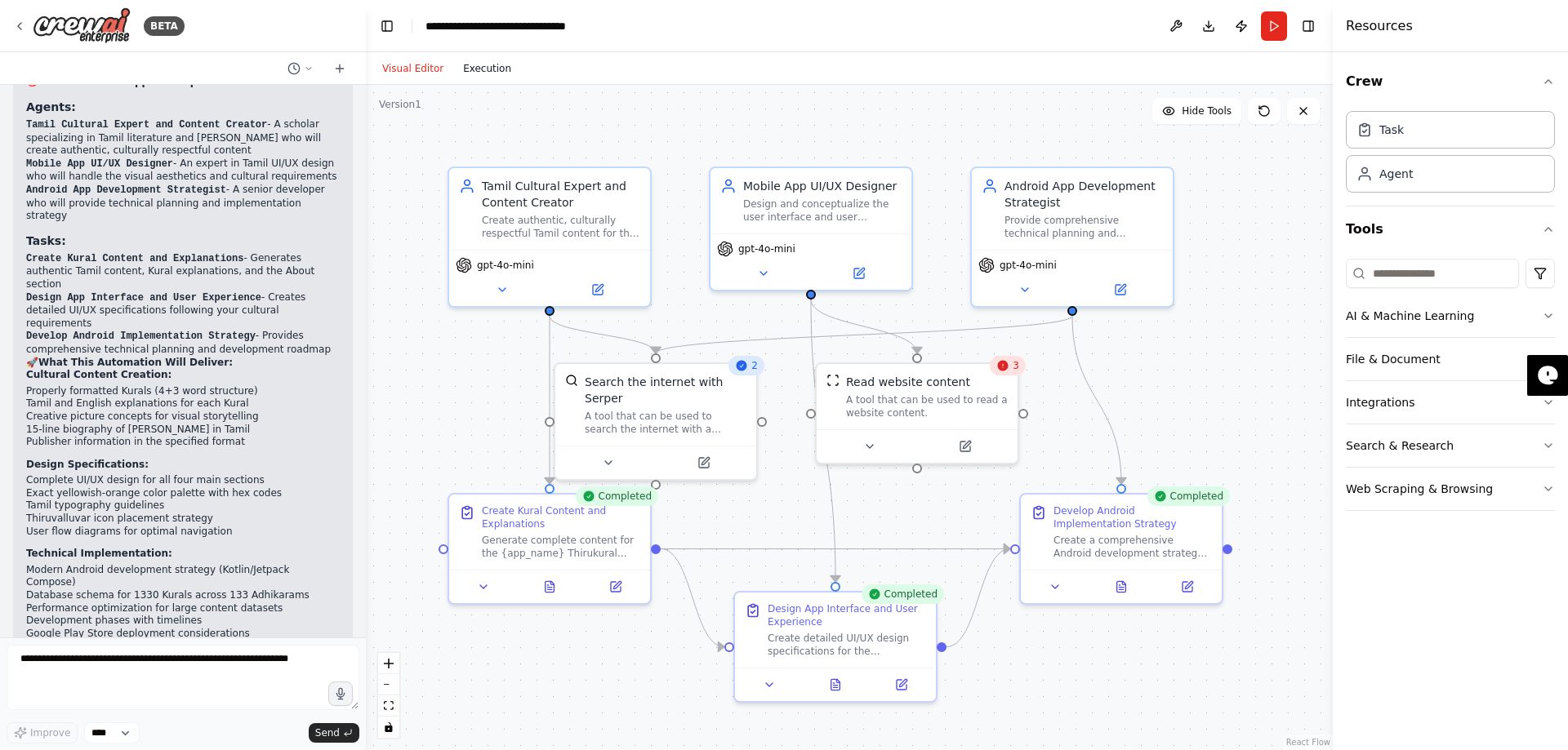
click at [488, 73] on button "Execution" at bounding box center [487, 69] width 68 height 20
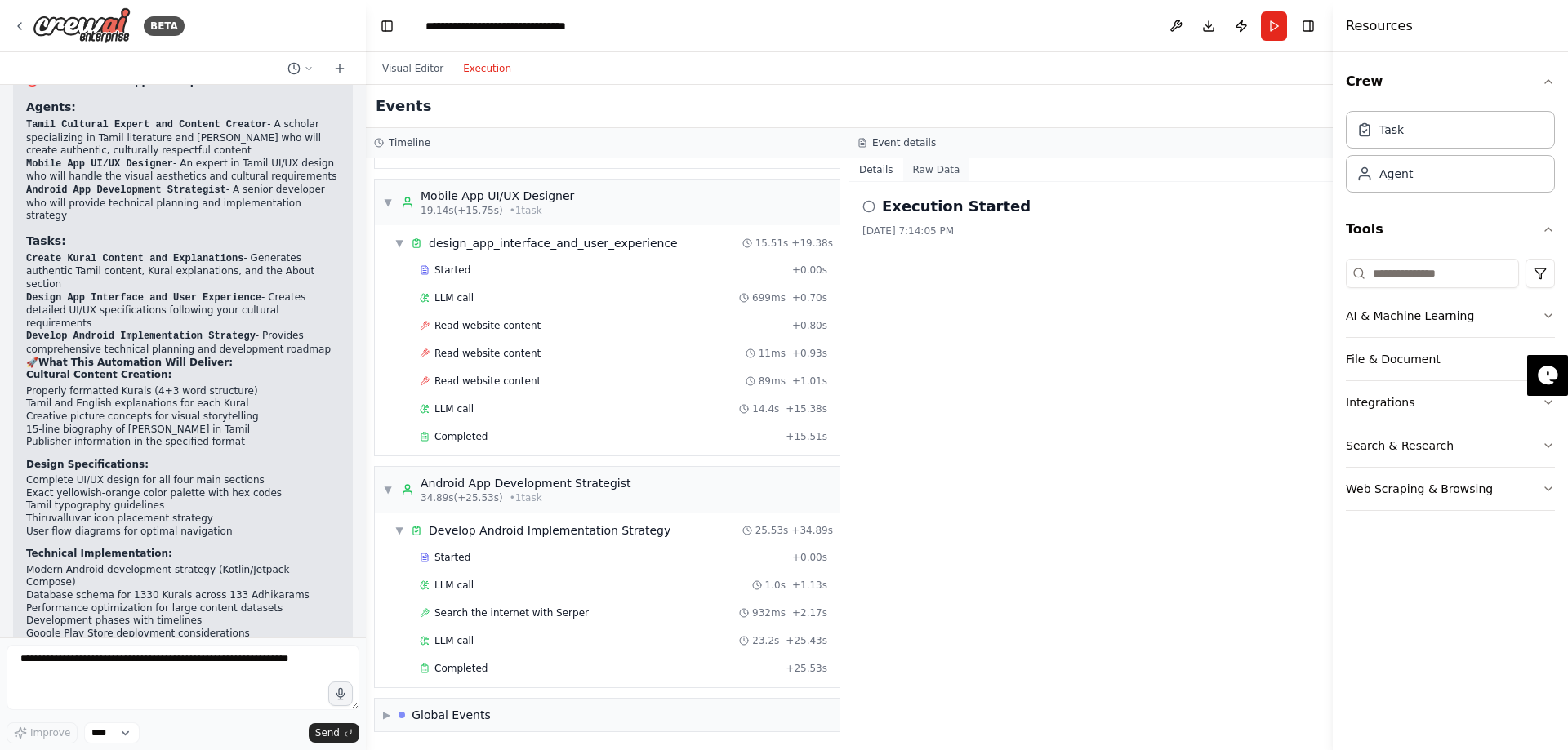
click at [922, 167] on button "Raw Data" at bounding box center [937, 170] width 67 height 23
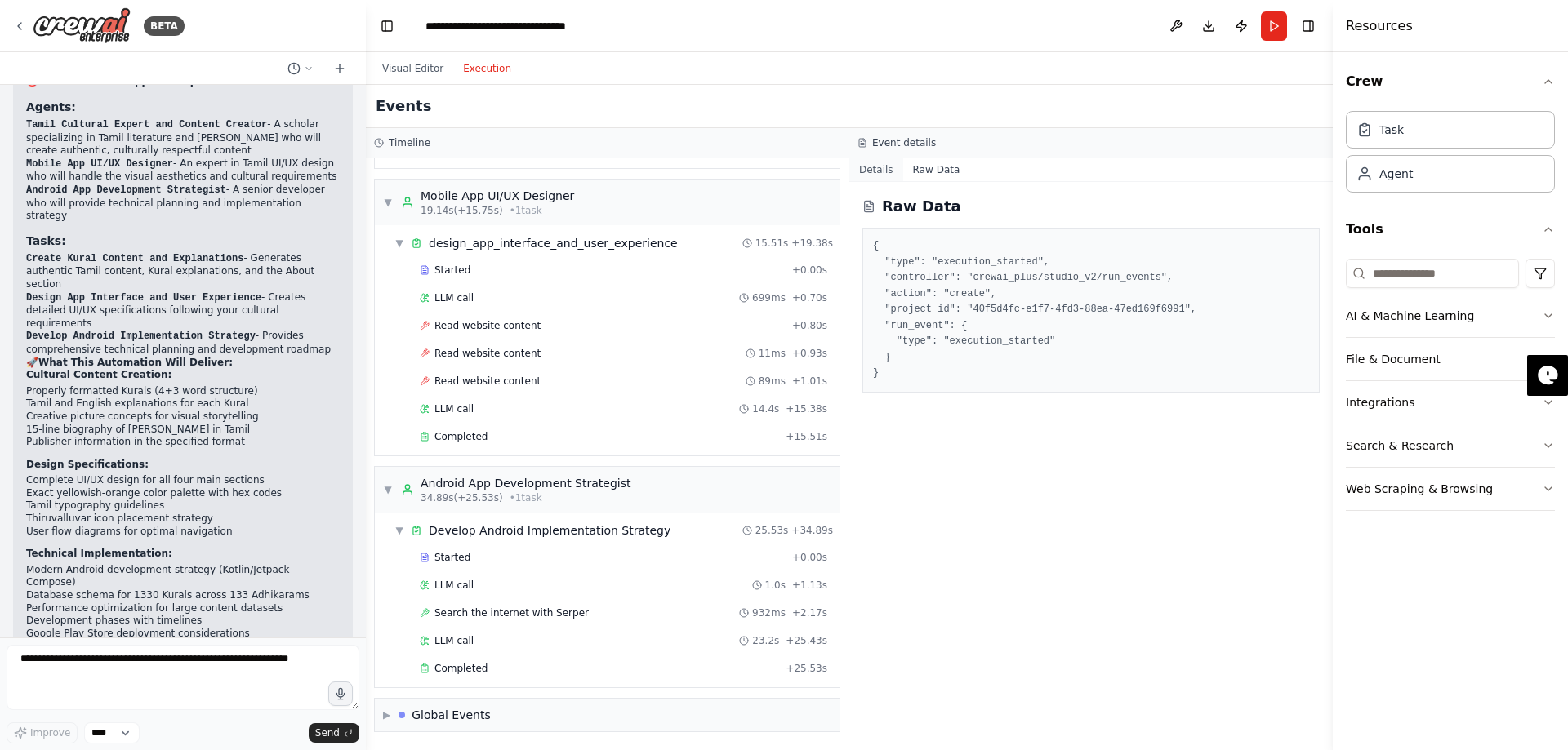
click at [880, 168] on button "Details" at bounding box center [876, 170] width 54 height 23
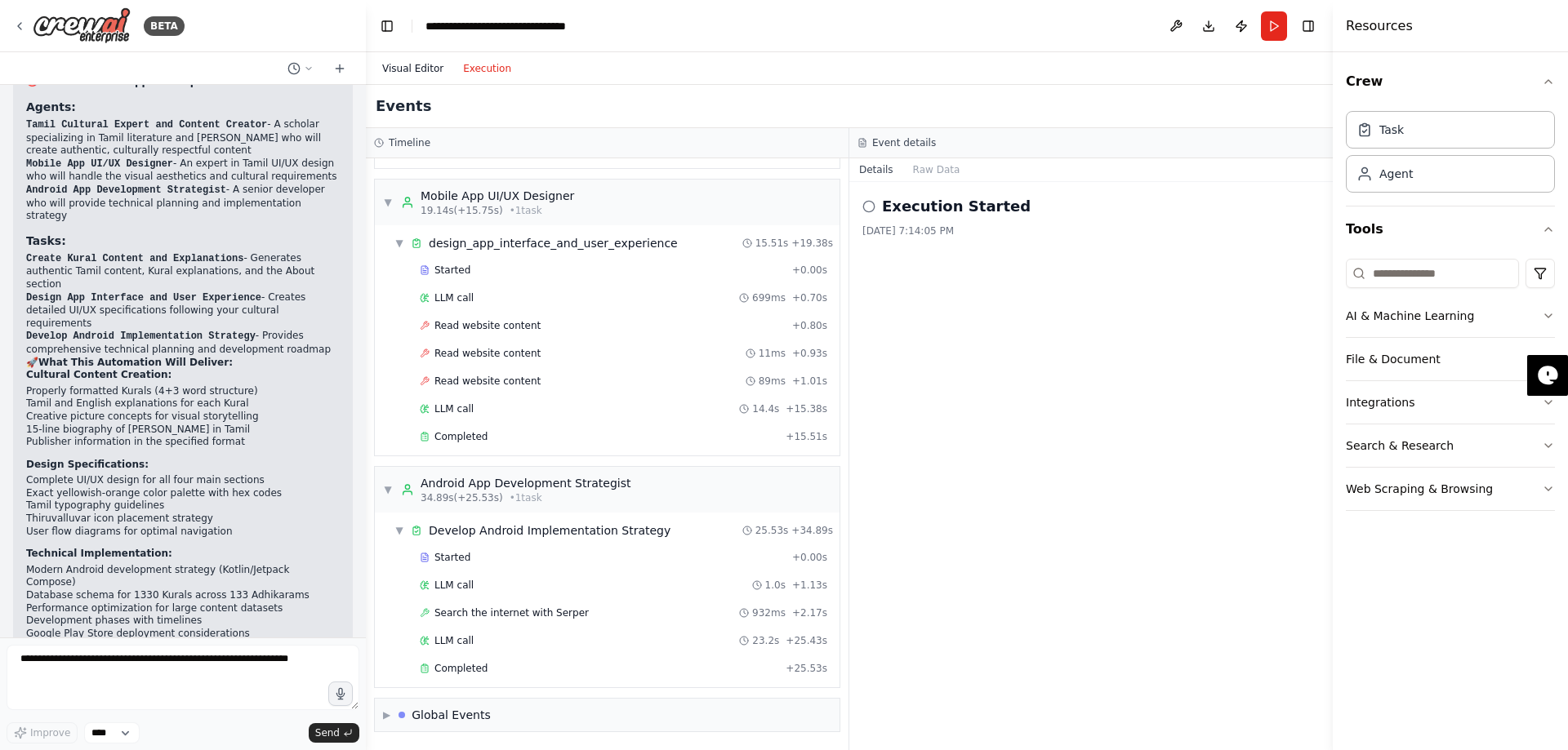
click at [392, 60] on button "Visual Editor" at bounding box center [413, 69] width 81 height 20
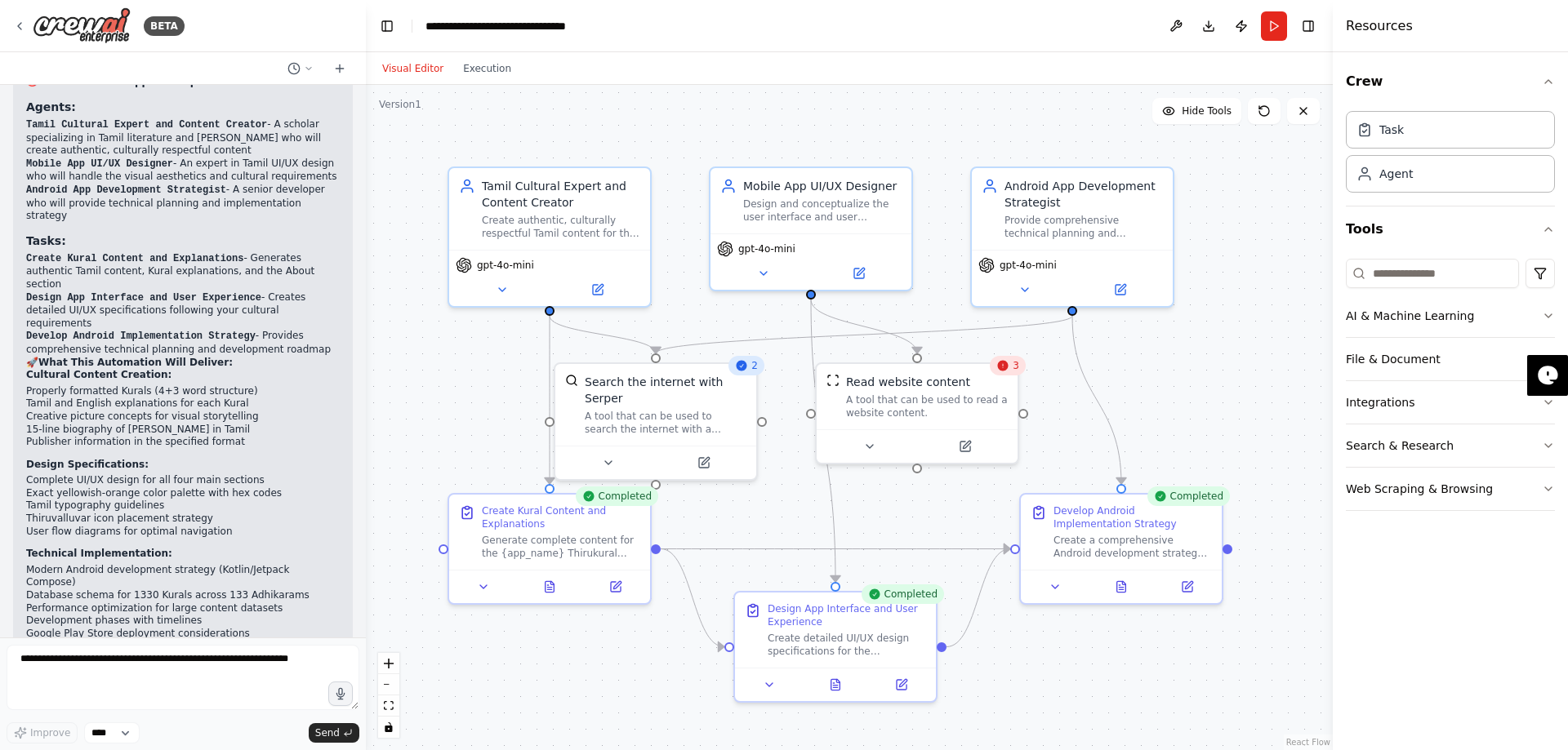
click at [1008, 370] on icon at bounding box center [1003, 366] width 13 height 13
click at [456, 66] on button "Execution" at bounding box center [487, 69] width 68 height 20
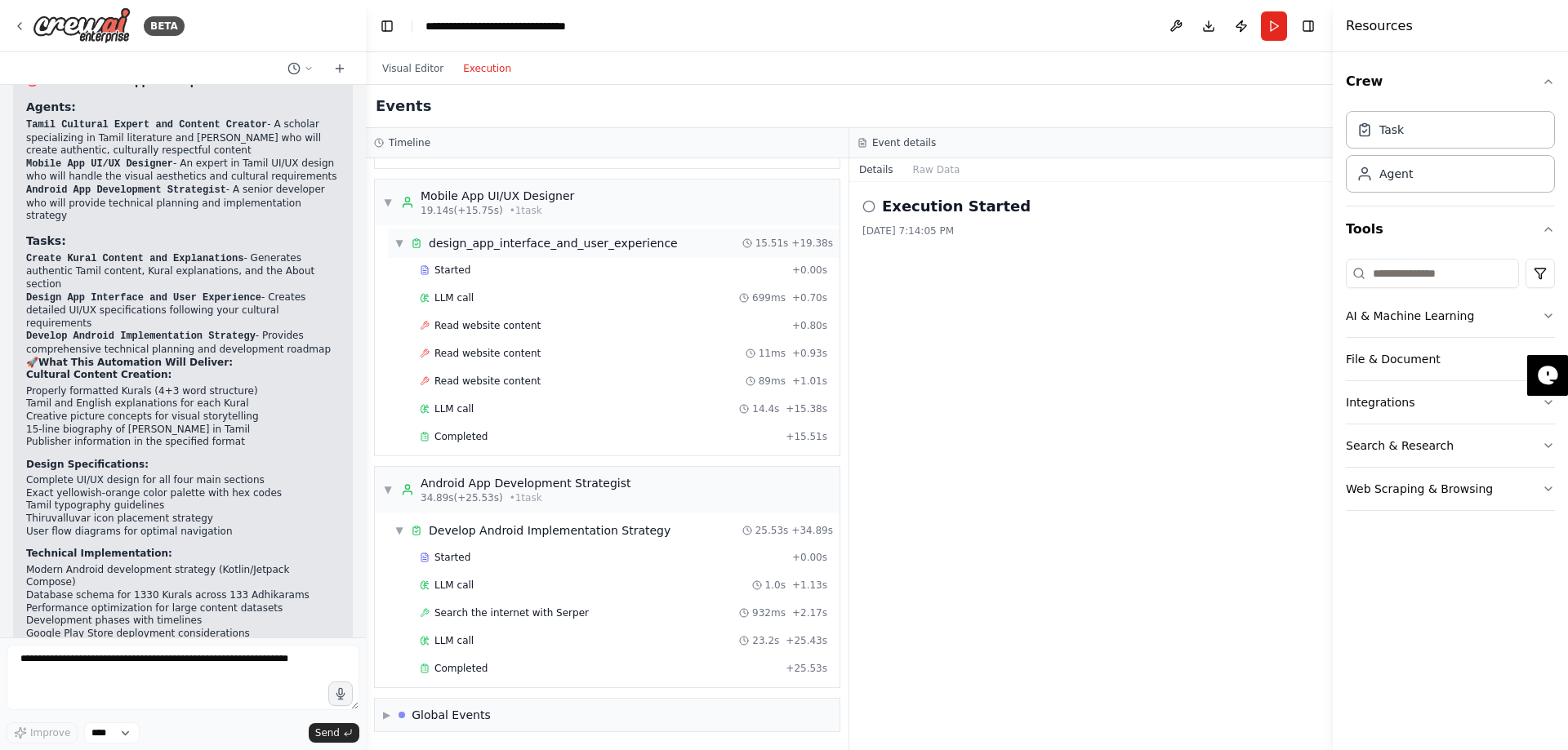
click at [395, 243] on span "▼" at bounding box center [399, 243] width 10 height 13
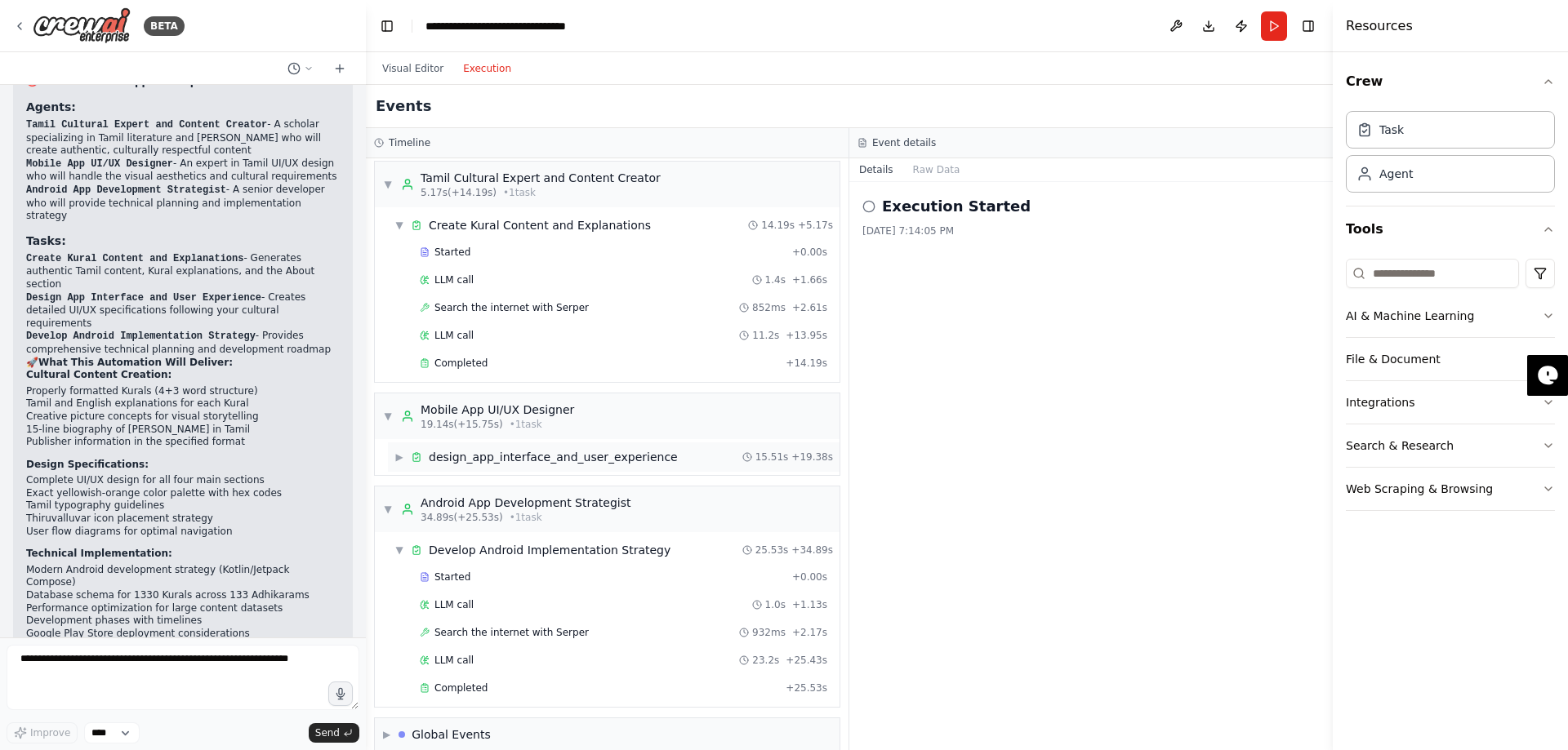
scroll to position [0, 0]
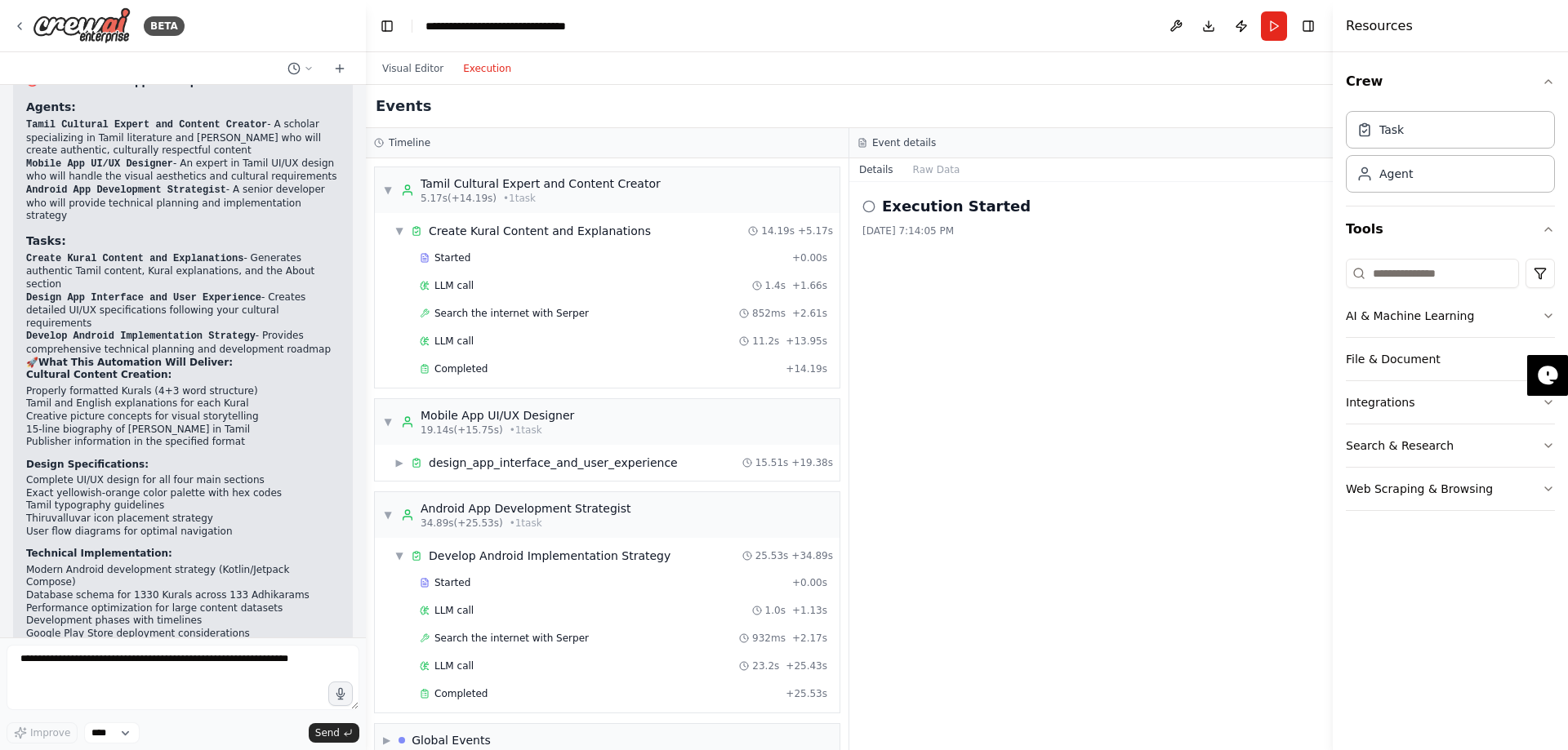
click at [858, 172] on button "Details" at bounding box center [876, 170] width 54 height 23
click at [916, 170] on button "Raw Data" at bounding box center [937, 170] width 67 height 23
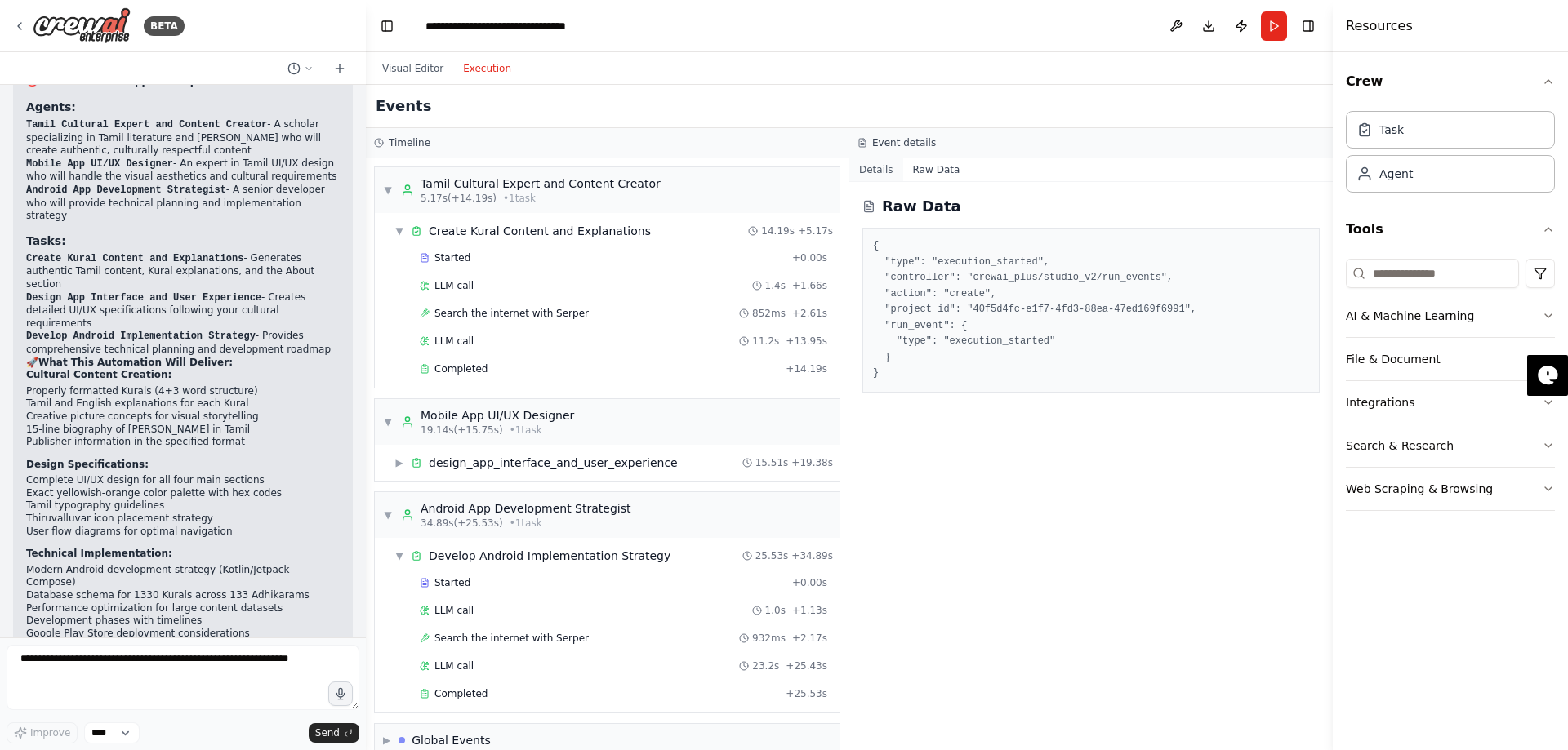
click at [872, 169] on button "Details" at bounding box center [876, 170] width 54 height 23
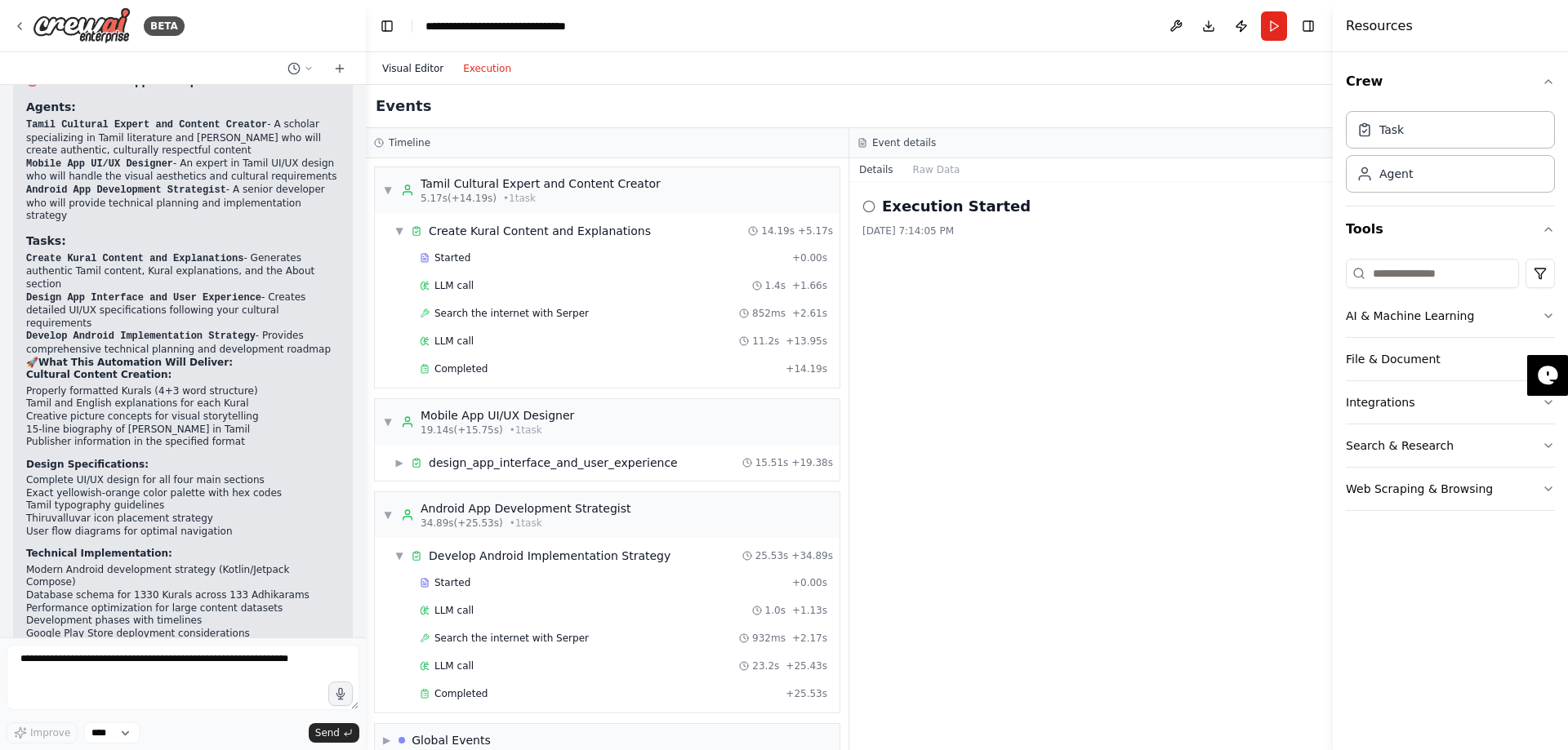
click at [412, 66] on button "Visual Editor" at bounding box center [413, 69] width 81 height 20
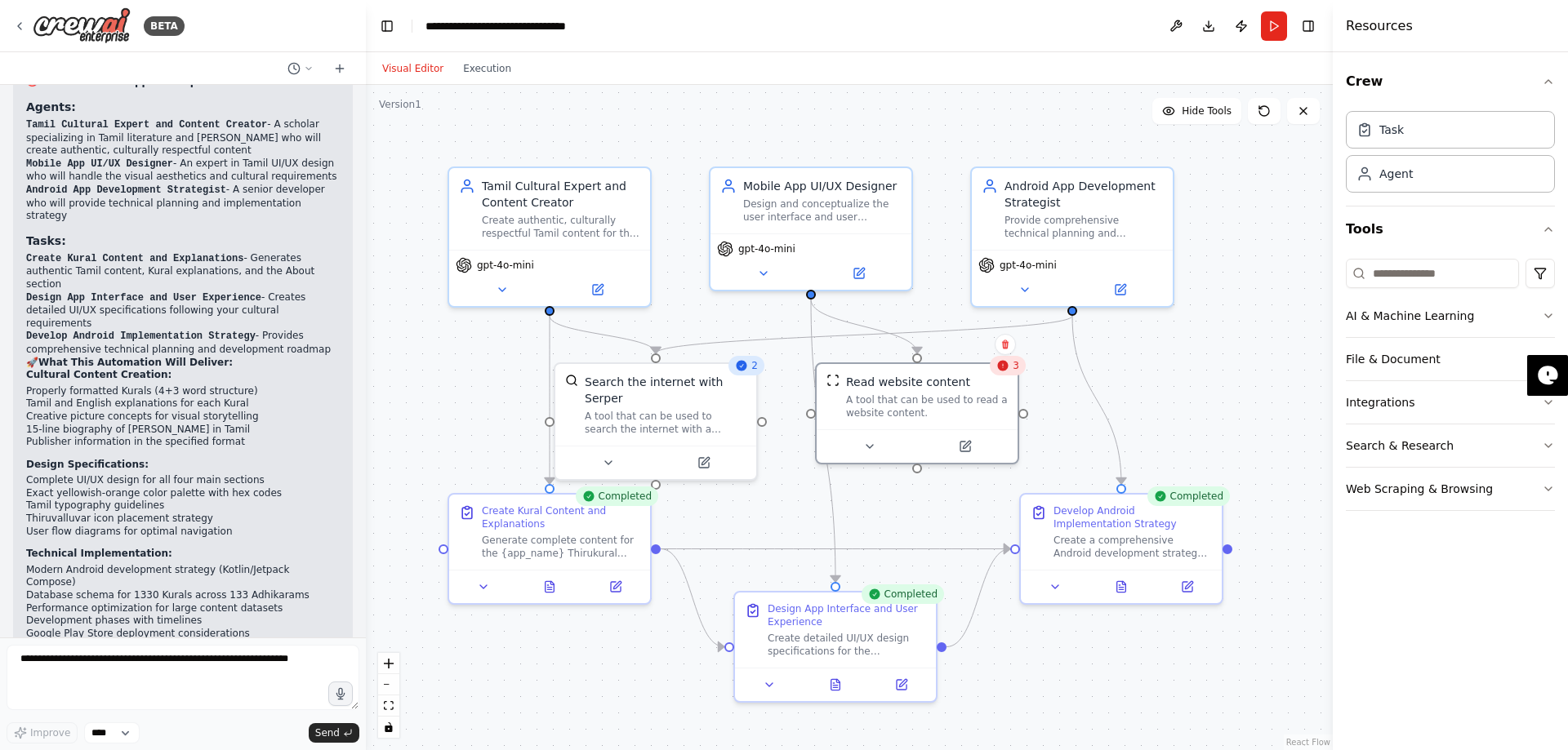
click at [462, 84] on div "Visual Editor Execution" at bounding box center [446, 69] width 148 height 33
click at [467, 67] on button "Execution" at bounding box center [487, 69] width 68 height 20
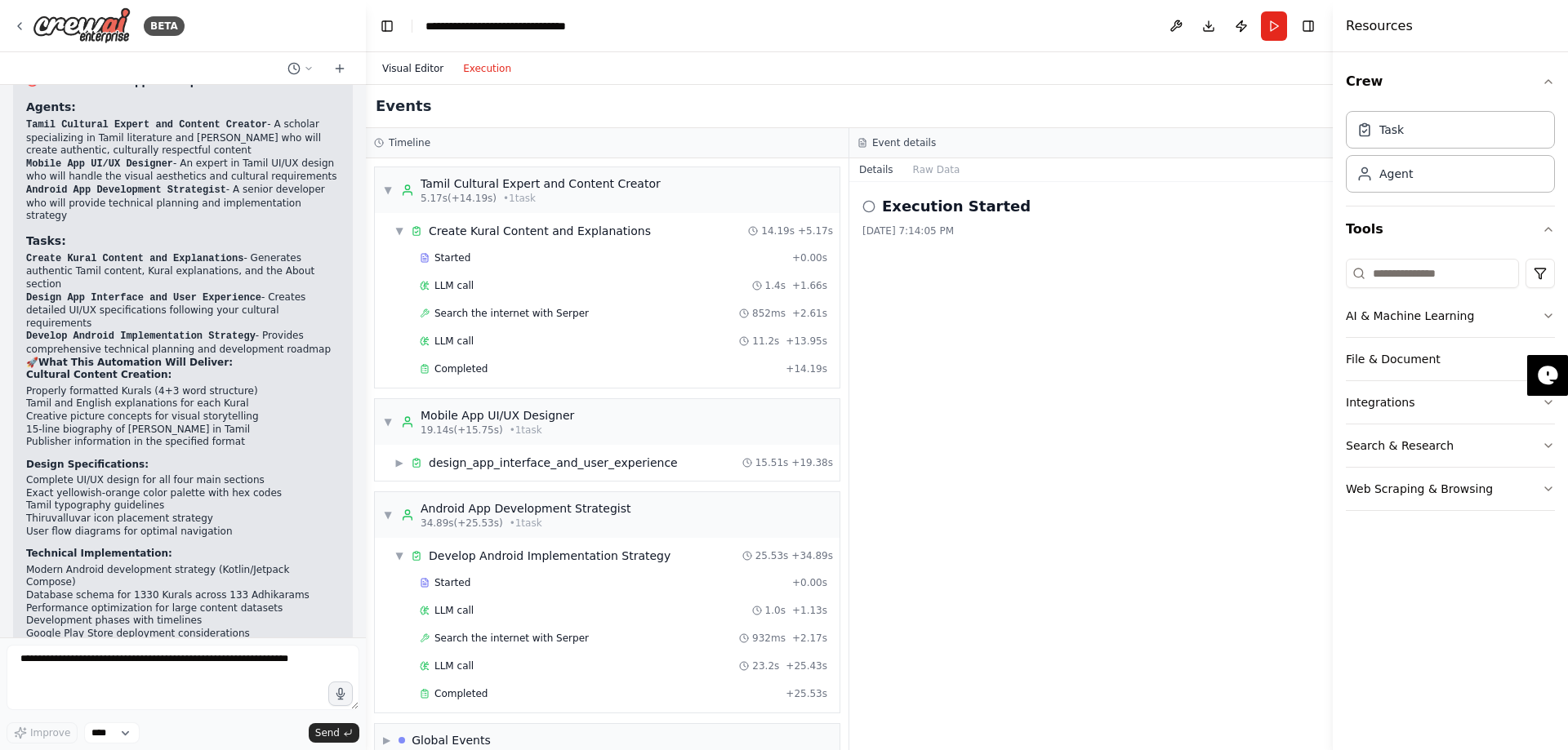
click at [391, 66] on button "Visual Editor" at bounding box center [413, 69] width 81 height 20
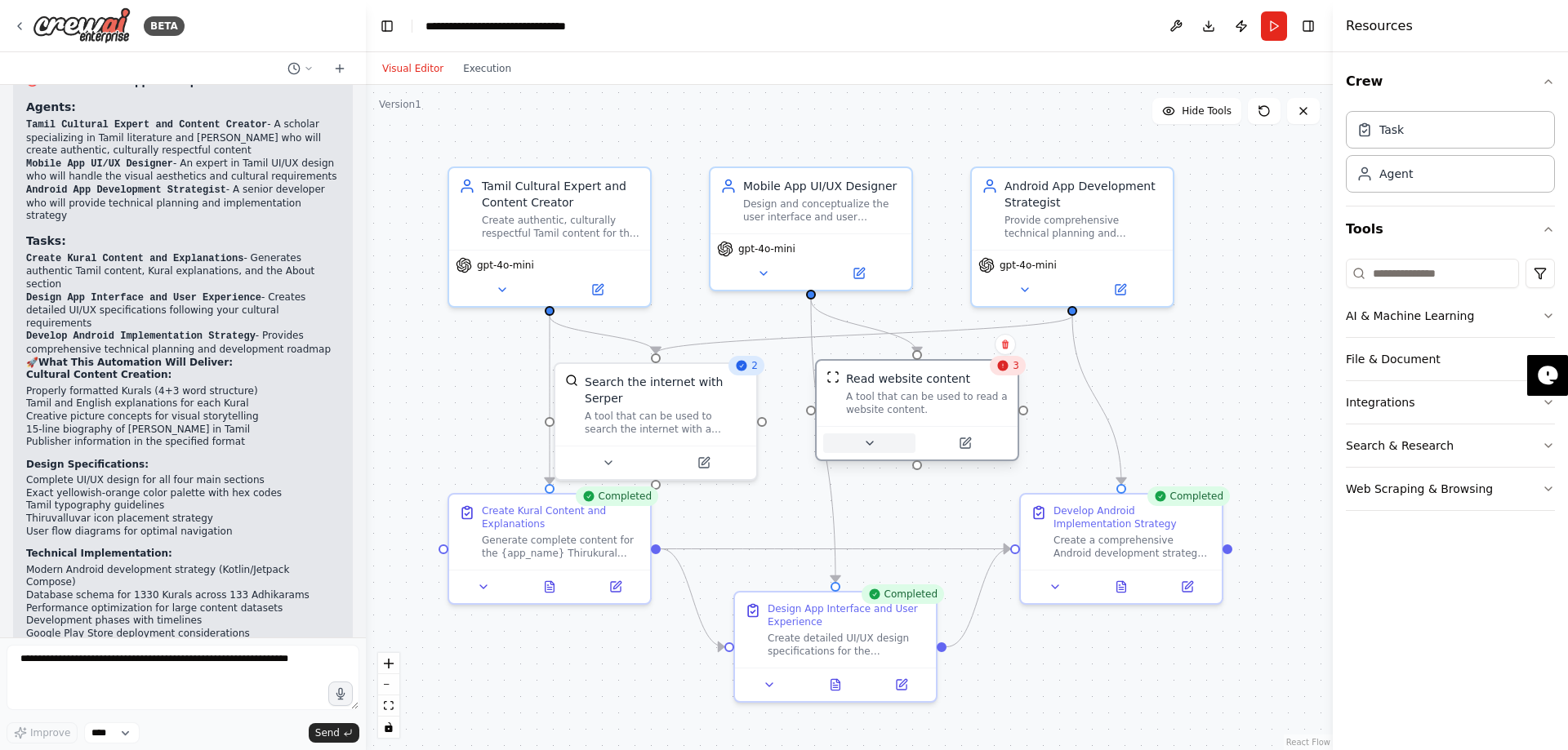
click at [870, 441] on icon at bounding box center [869, 443] width 13 height 13
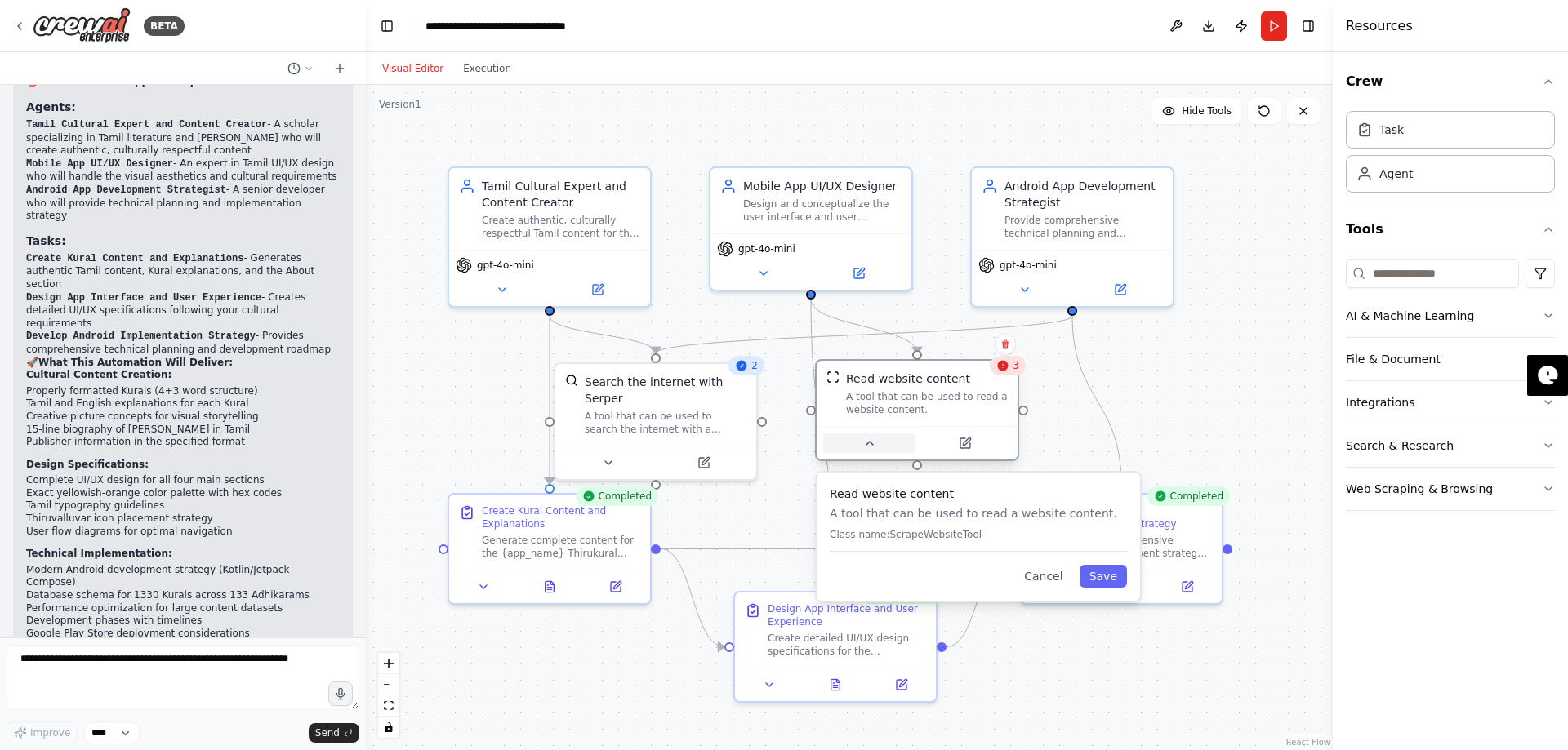
click at [870, 441] on icon at bounding box center [869, 443] width 13 height 13
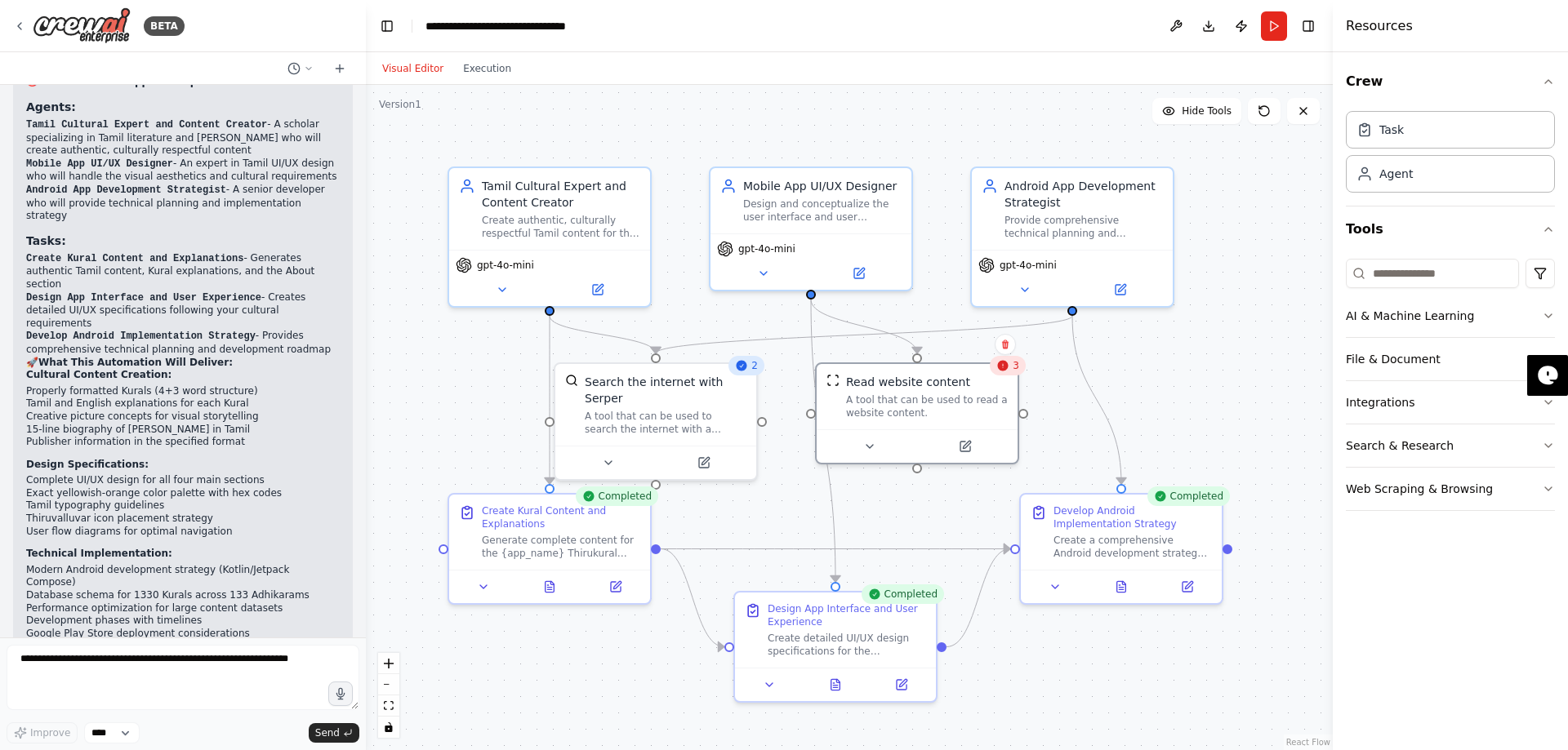
click at [490, 80] on div "Visual Editor Execution" at bounding box center [446, 69] width 148 height 33
click at [490, 66] on button "Execution" at bounding box center [487, 69] width 68 height 20
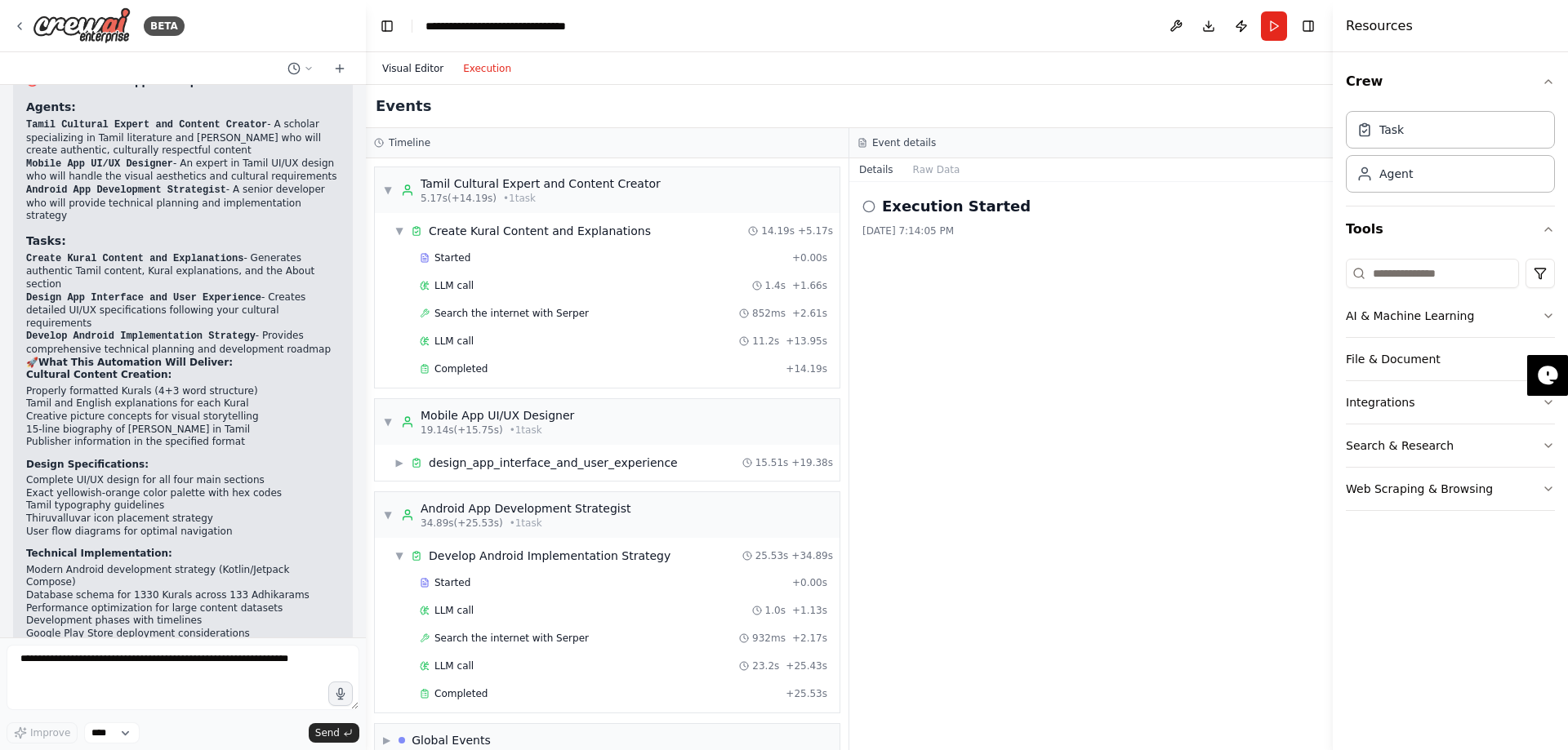
click at [405, 70] on button "Visual Editor" at bounding box center [413, 69] width 81 height 20
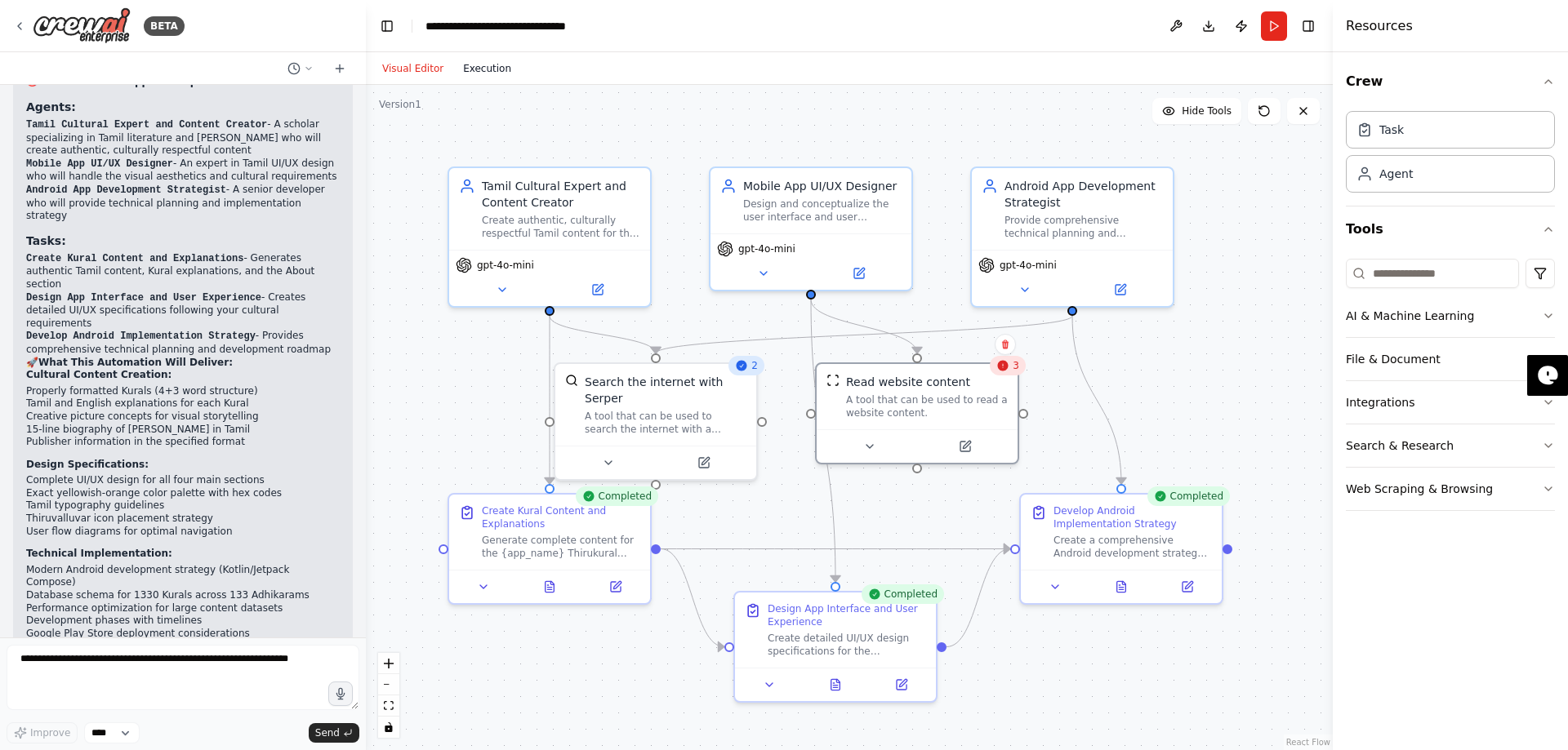
click at [482, 77] on button "Execution" at bounding box center [487, 69] width 68 height 20
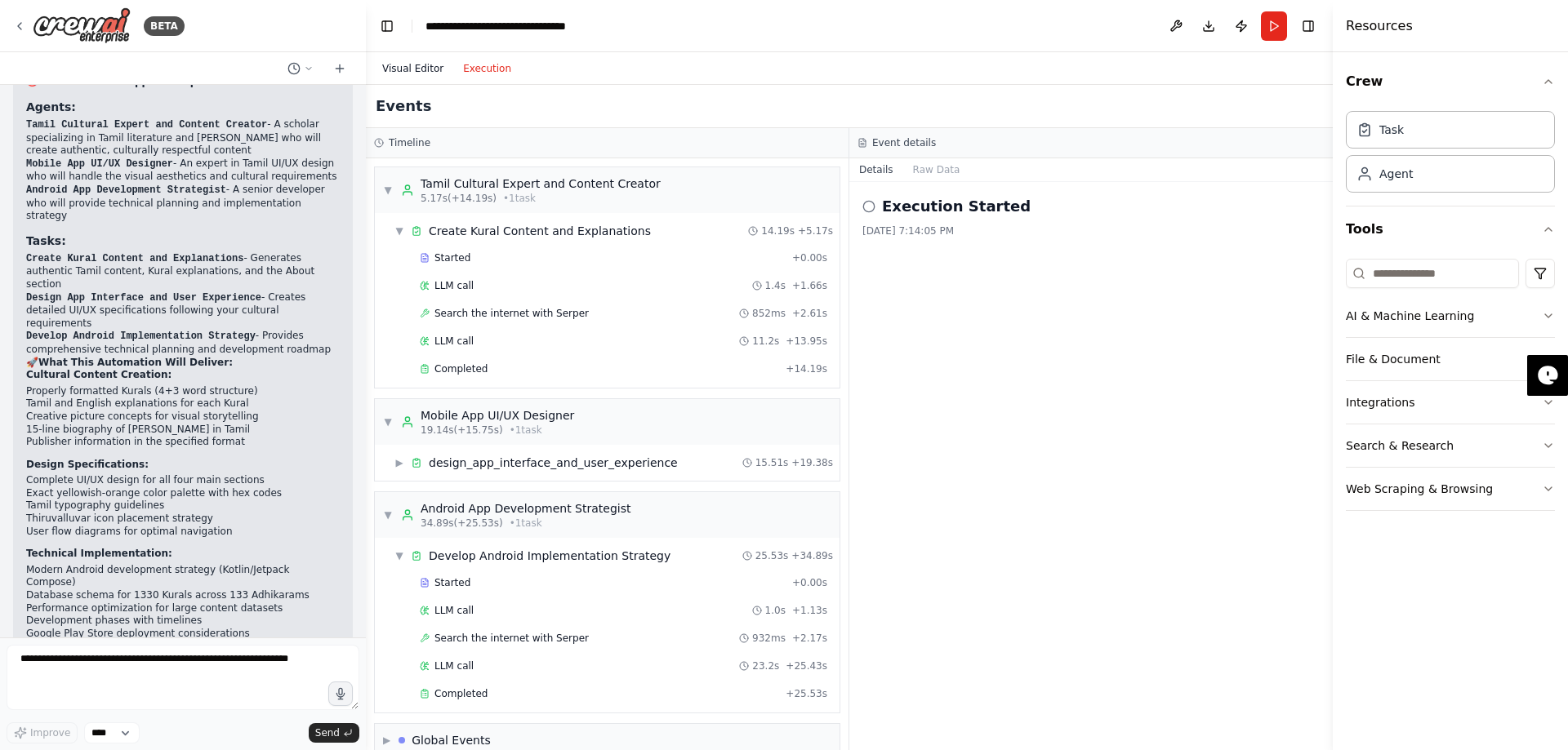
click at [418, 65] on button "Visual Editor" at bounding box center [413, 69] width 81 height 20
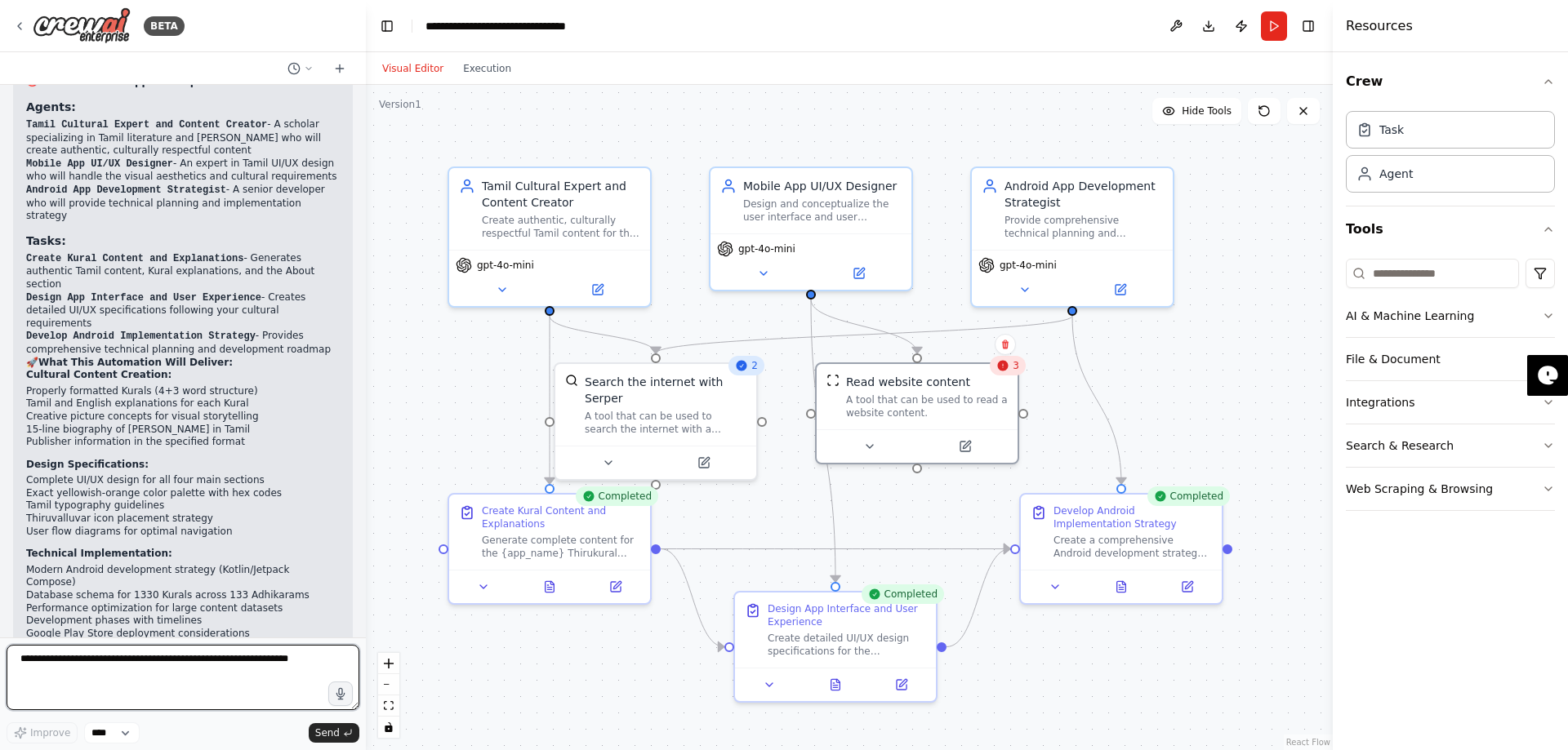
click at [86, 664] on textarea at bounding box center [183, 678] width 353 height 66
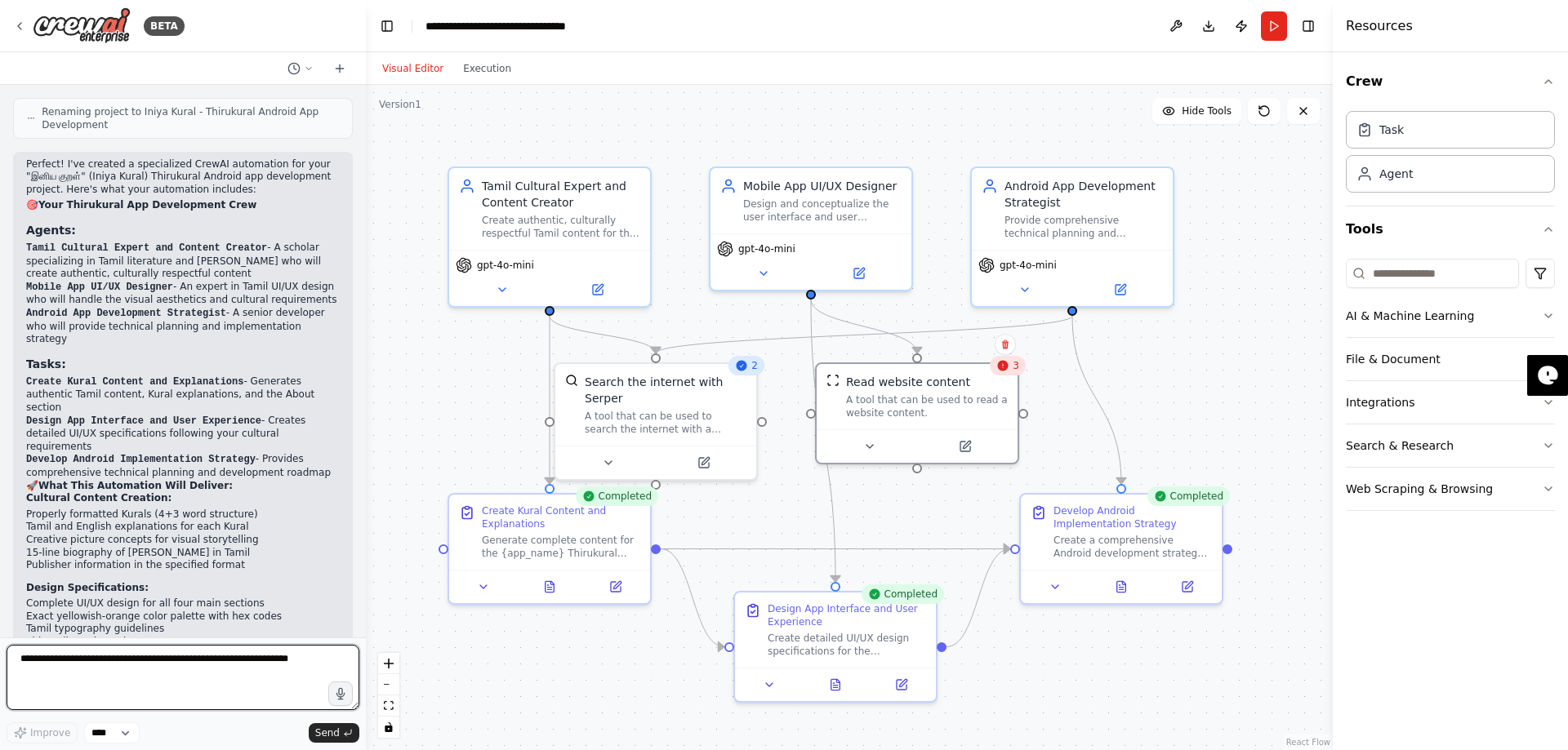
scroll to position [2772, 0]
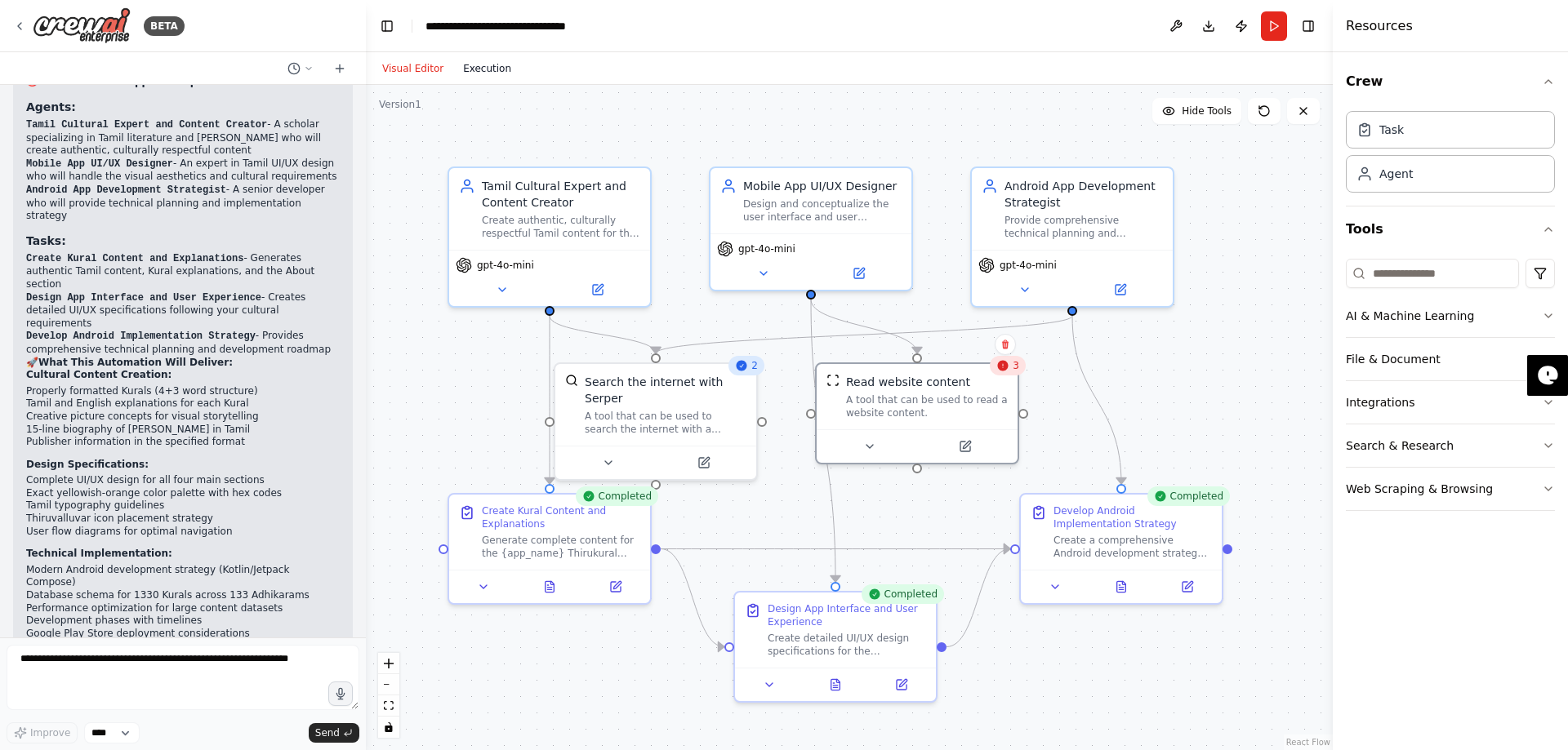
click at [490, 71] on button "Execution" at bounding box center [487, 69] width 68 height 20
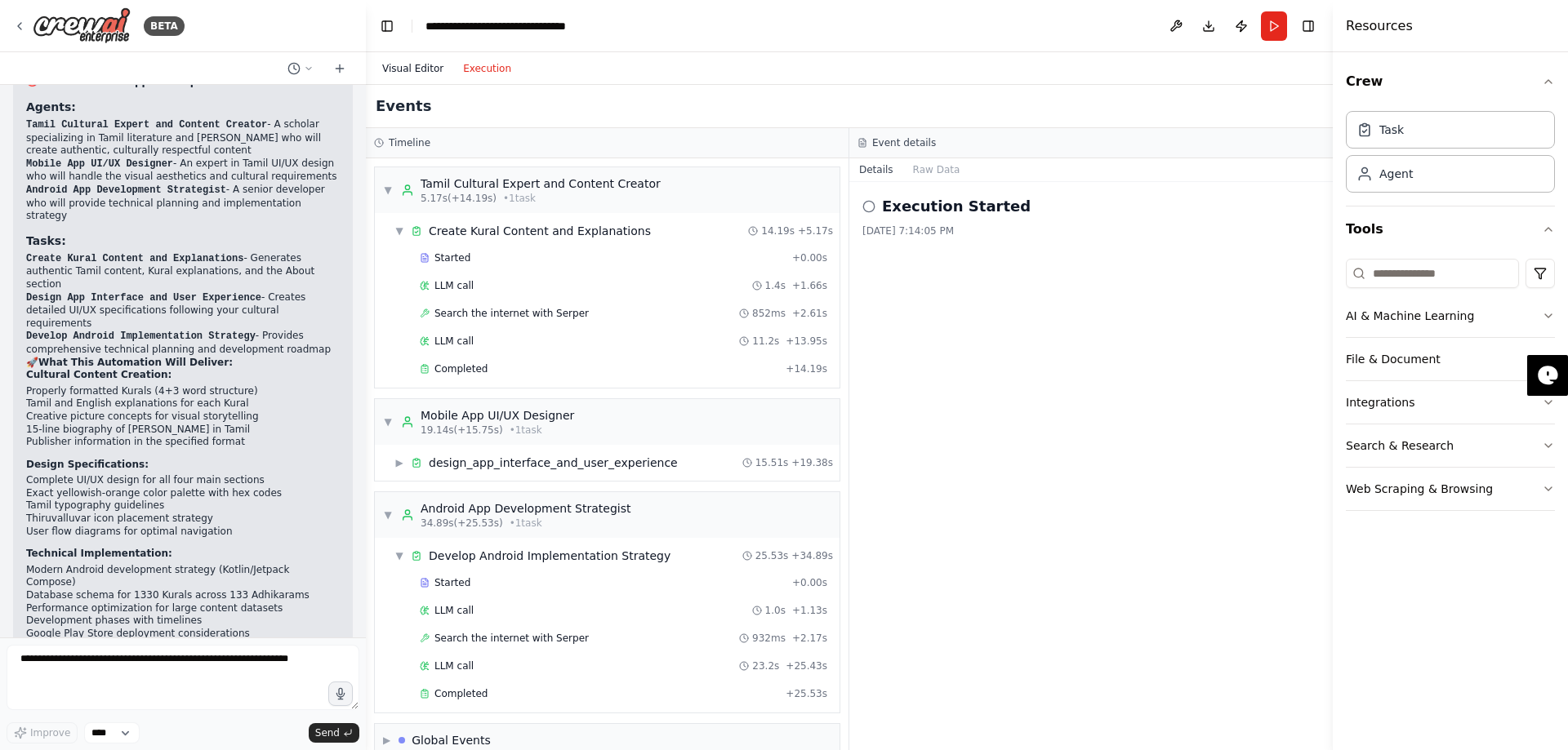
click at [436, 62] on button "Visual Editor" at bounding box center [413, 69] width 81 height 20
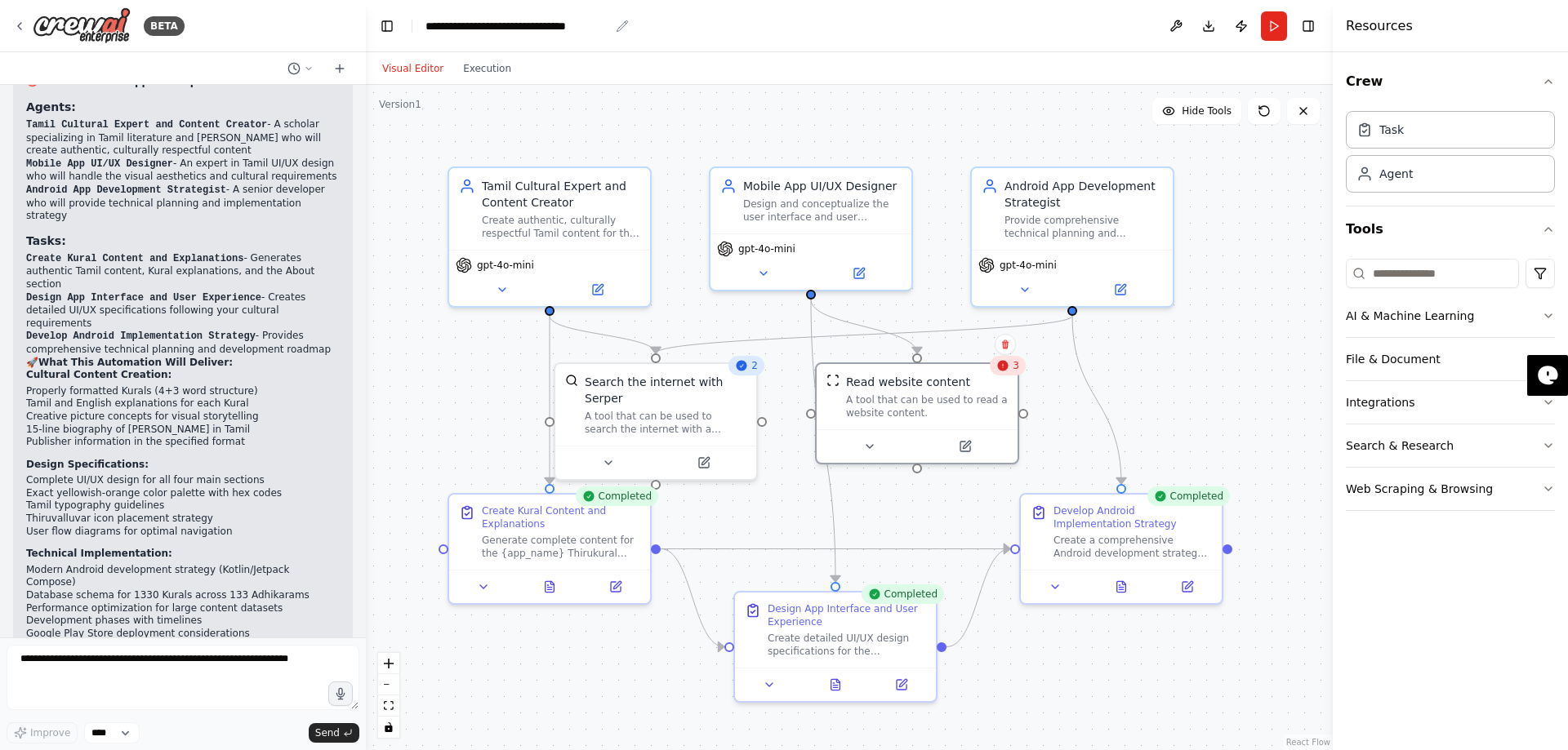
click at [492, 29] on div "**********" at bounding box center [517, 26] width 184 height 16
click at [1069, 25] on header "**********" at bounding box center [849, 26] width 967 height 52
click at [1206, 26] on button "Download" at bounding box center [1209, 26] width 26 height 30
click at [107, 666] on textarea at bounding box center [183, 678] width 353 height 66
type textarea "*"
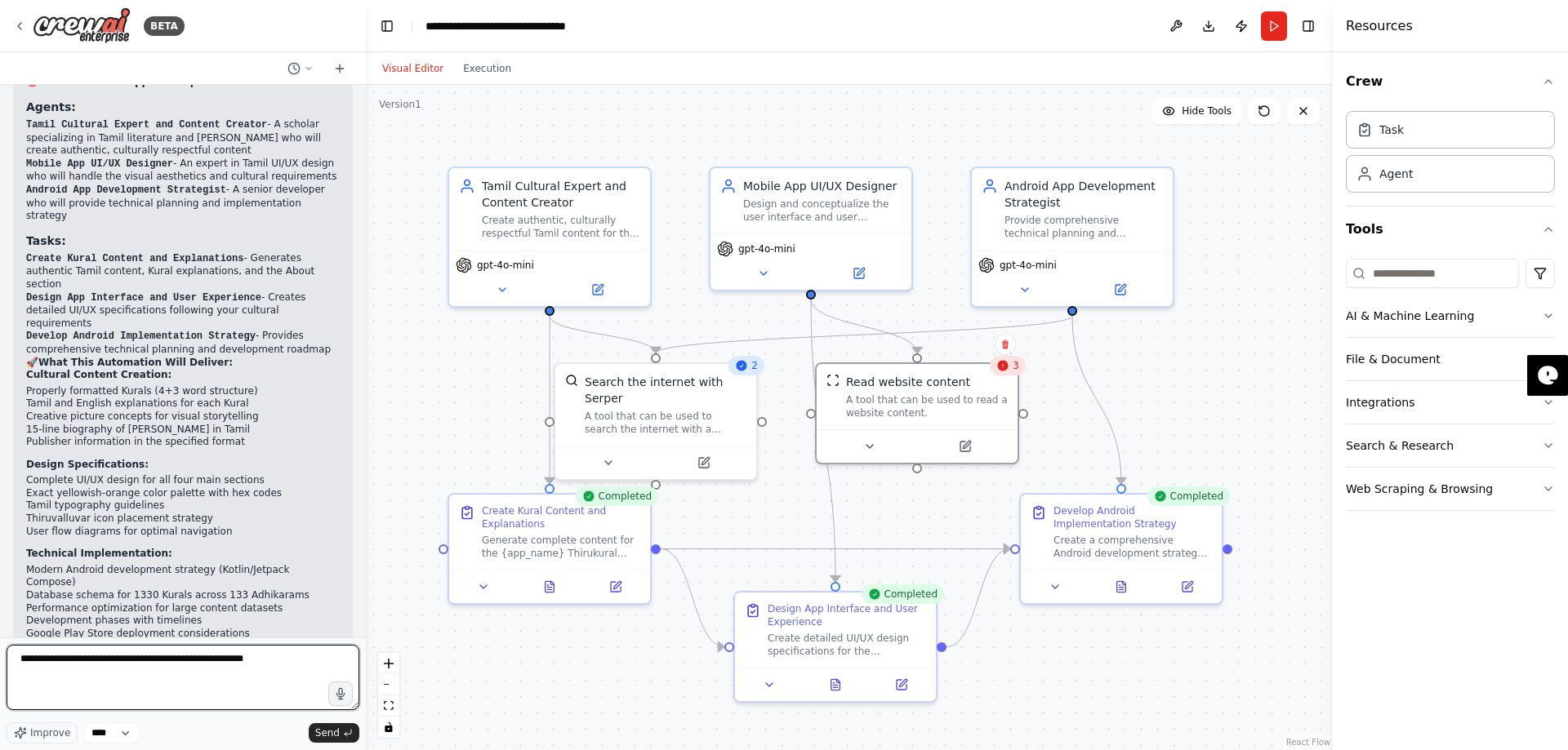
type textarea "**********"
